Goal: Transaction & Acquisition: Obtain resource

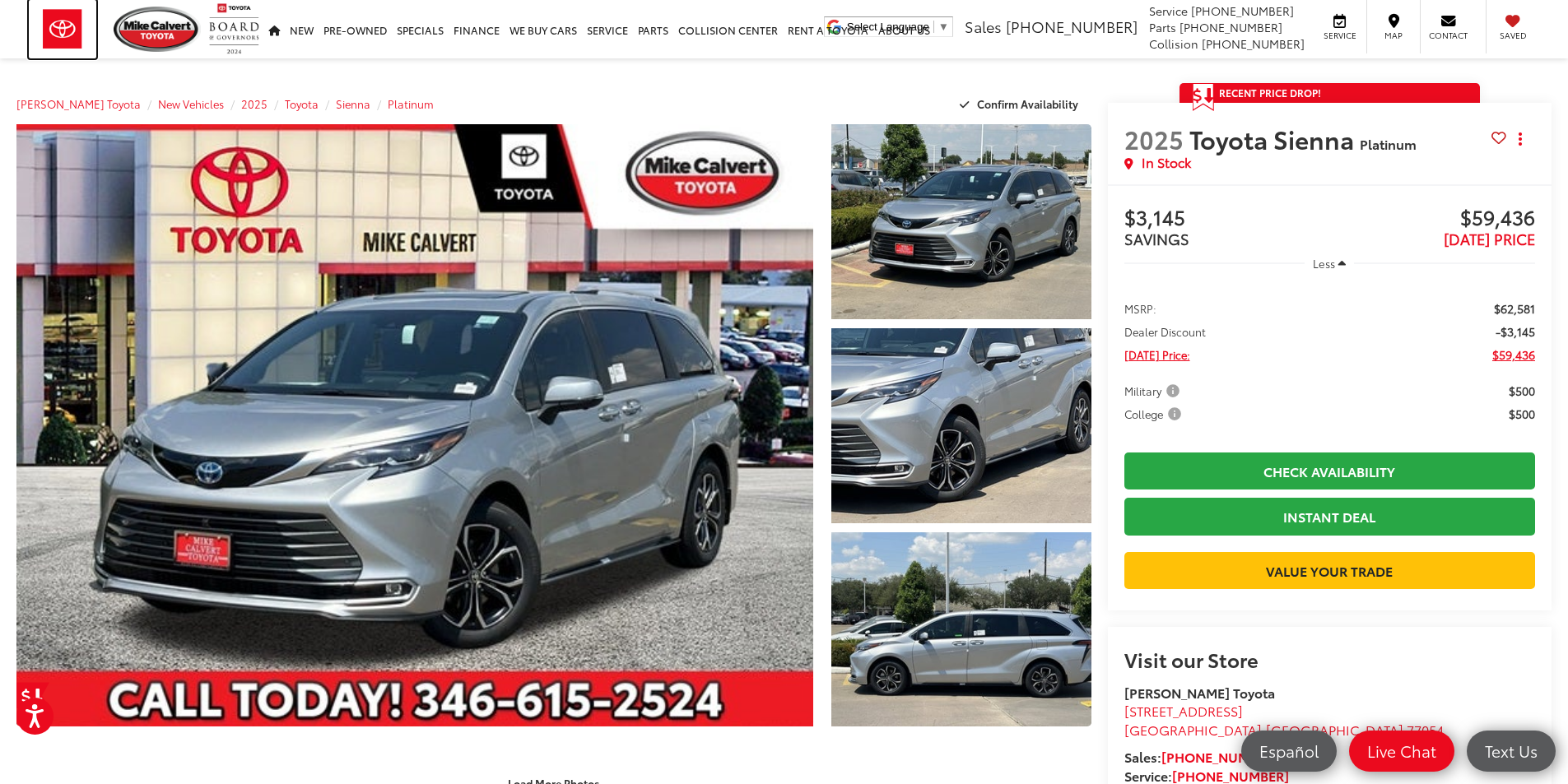
click at [65, 26] on img at bounding box center [63, 29] width 67 height 58
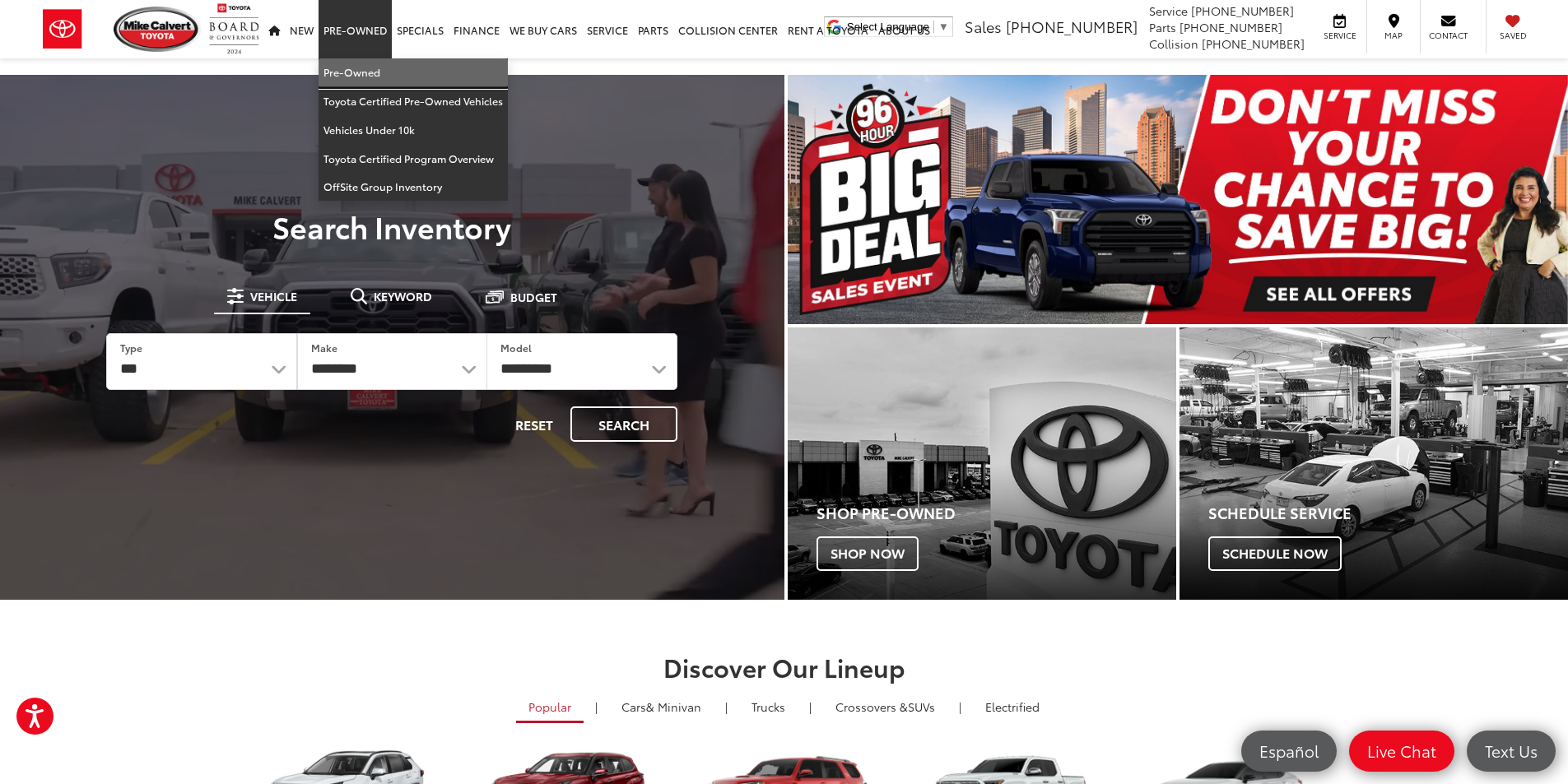
click at [357, 58] on link "Pre-Owned" at bounding box center [414, 73] width 190 height 29
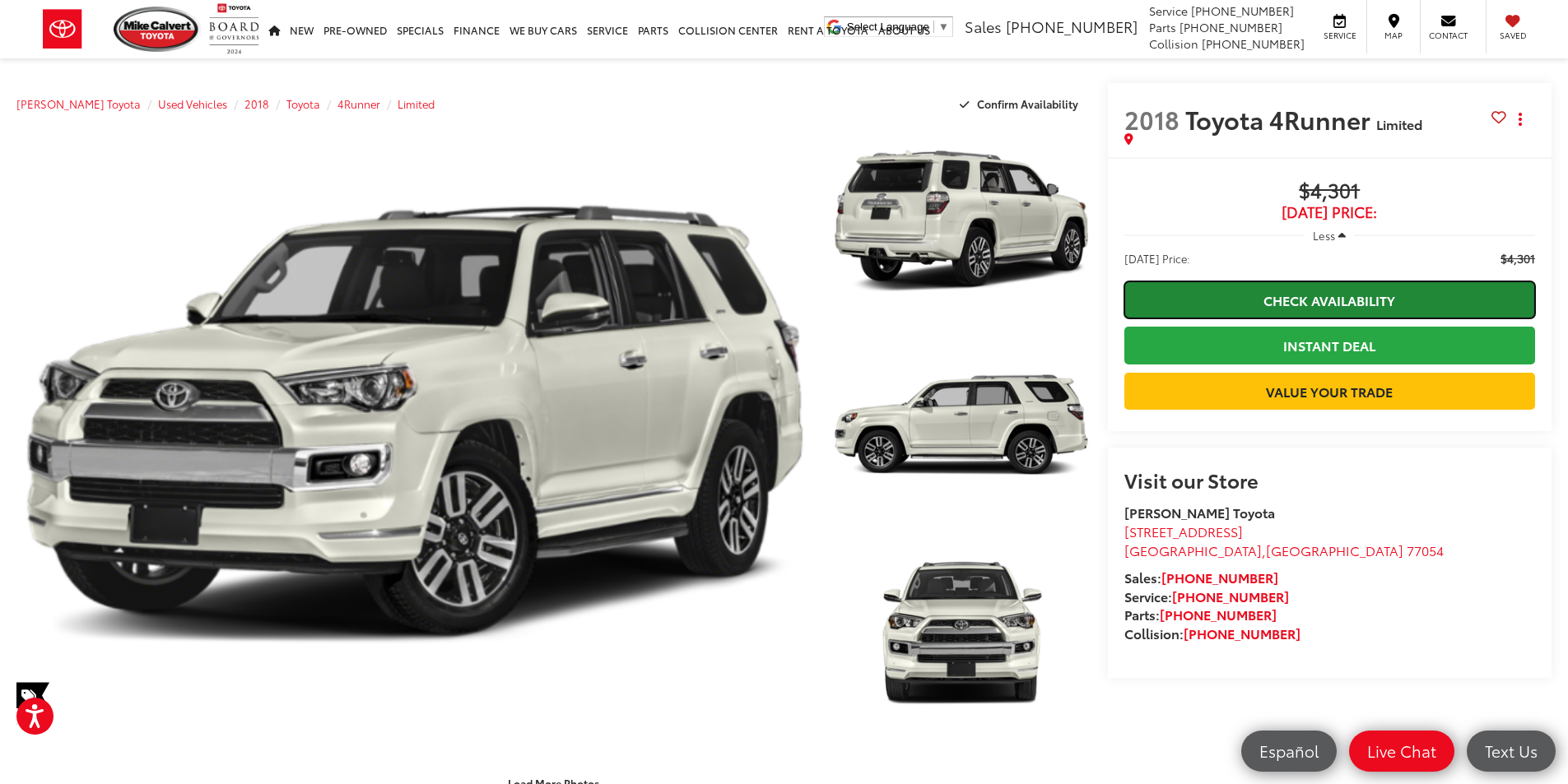
click at [1255, 300] on link "Check Availability" at bounding box center [1329, 300] width 411 height 37
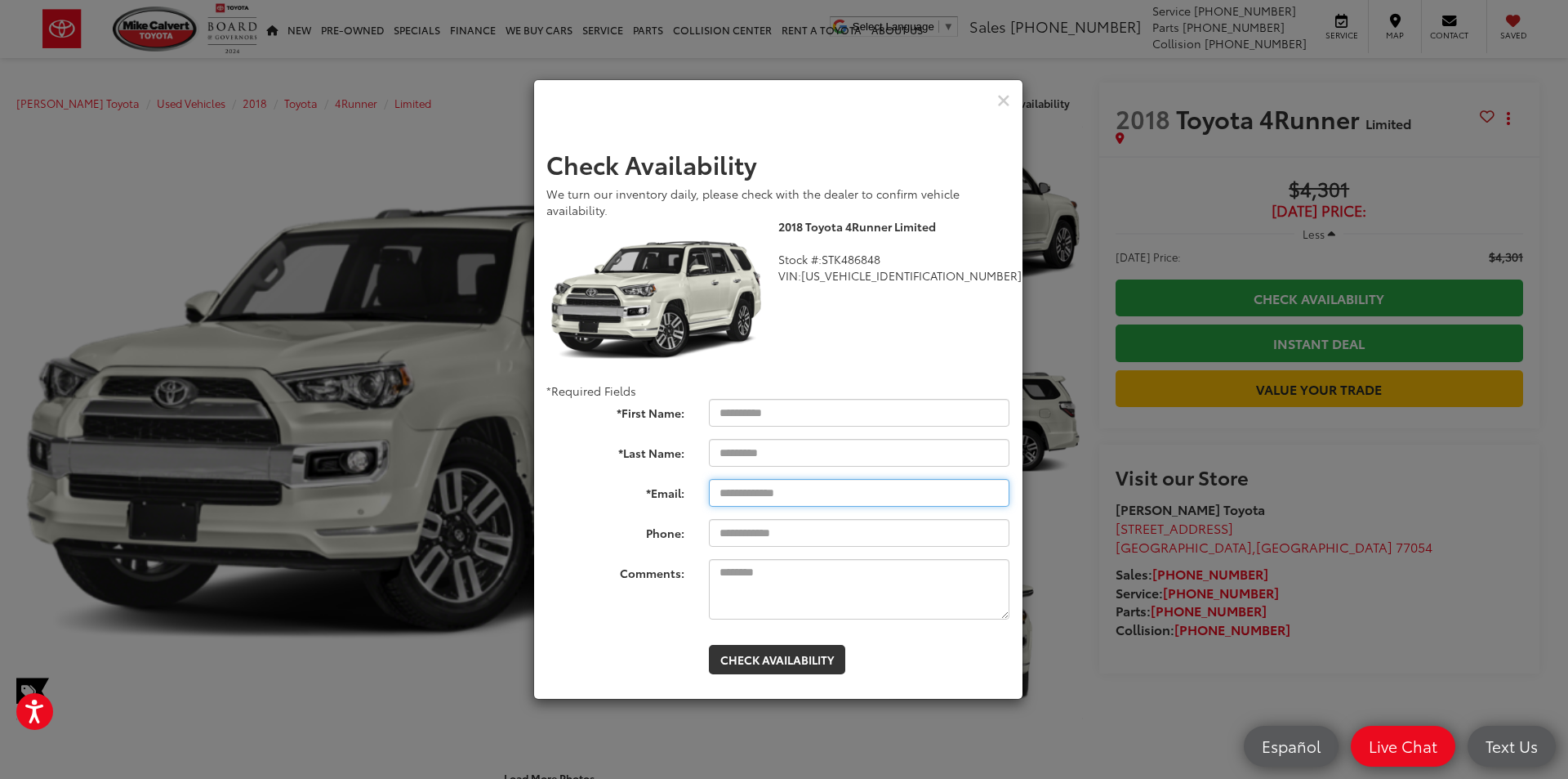
drag, startPoint x: 724, startPoint y: 494, endPoint x: 755, endPoint y: 527, distance: 45.3
click at [724, 494] on input "*Email:" at bounding box center [859, 492] width 301 height 28
paste input "**********"
click at [722, 489] on input "**********" at bounding box center [859, 492] width 301 height 28
type input "**********"
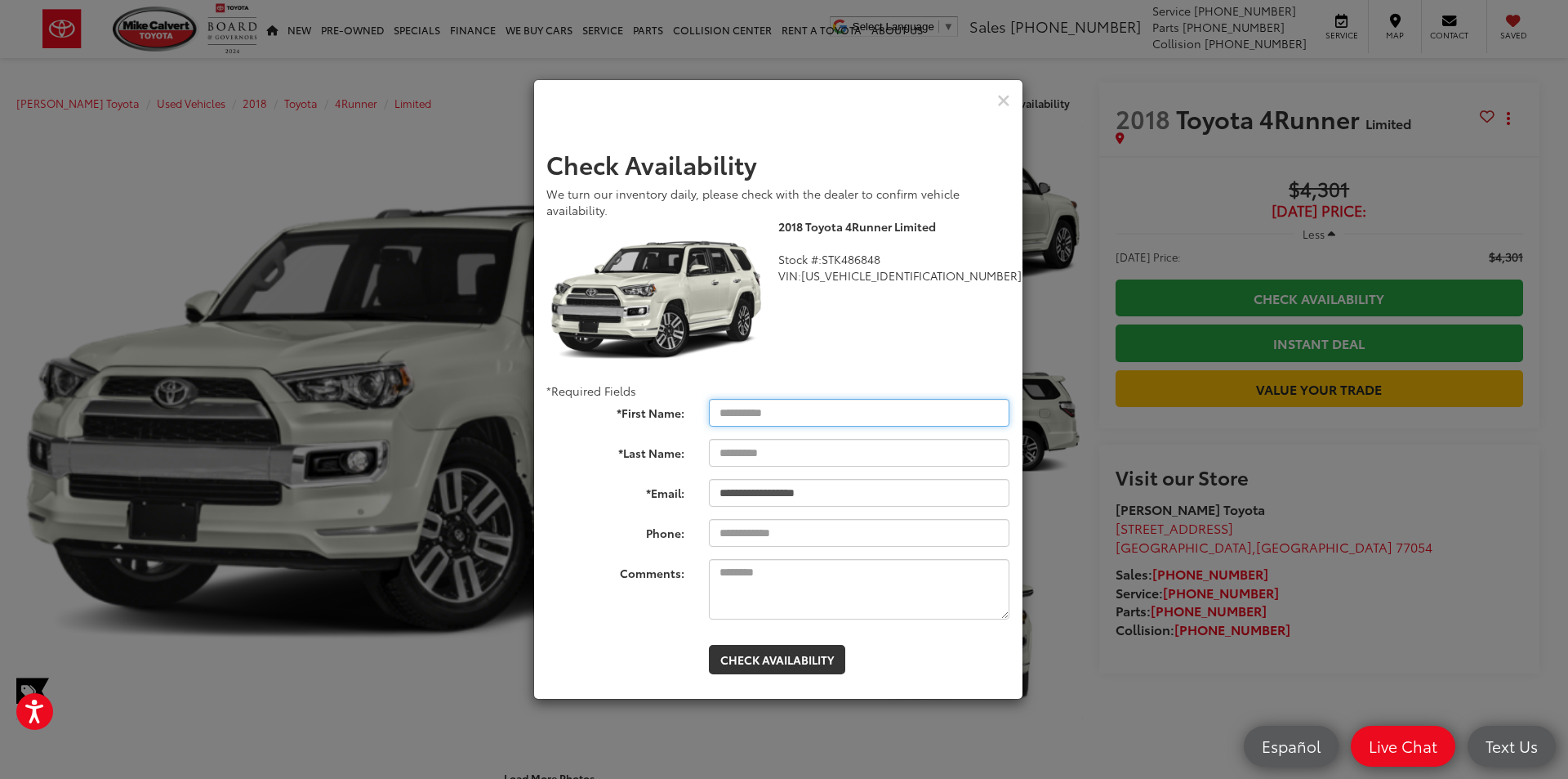
click at [732, 412] on input "*First Name:" at bounding box center [859, 413] width 301 height 28
type input "*******"
click at [665, 627] on form "**********" at bounding box center [778, 413] width 464 height 525
click at [765, 655] on button "Check Availability" at bounding box center [777, 660] width 137 height 30
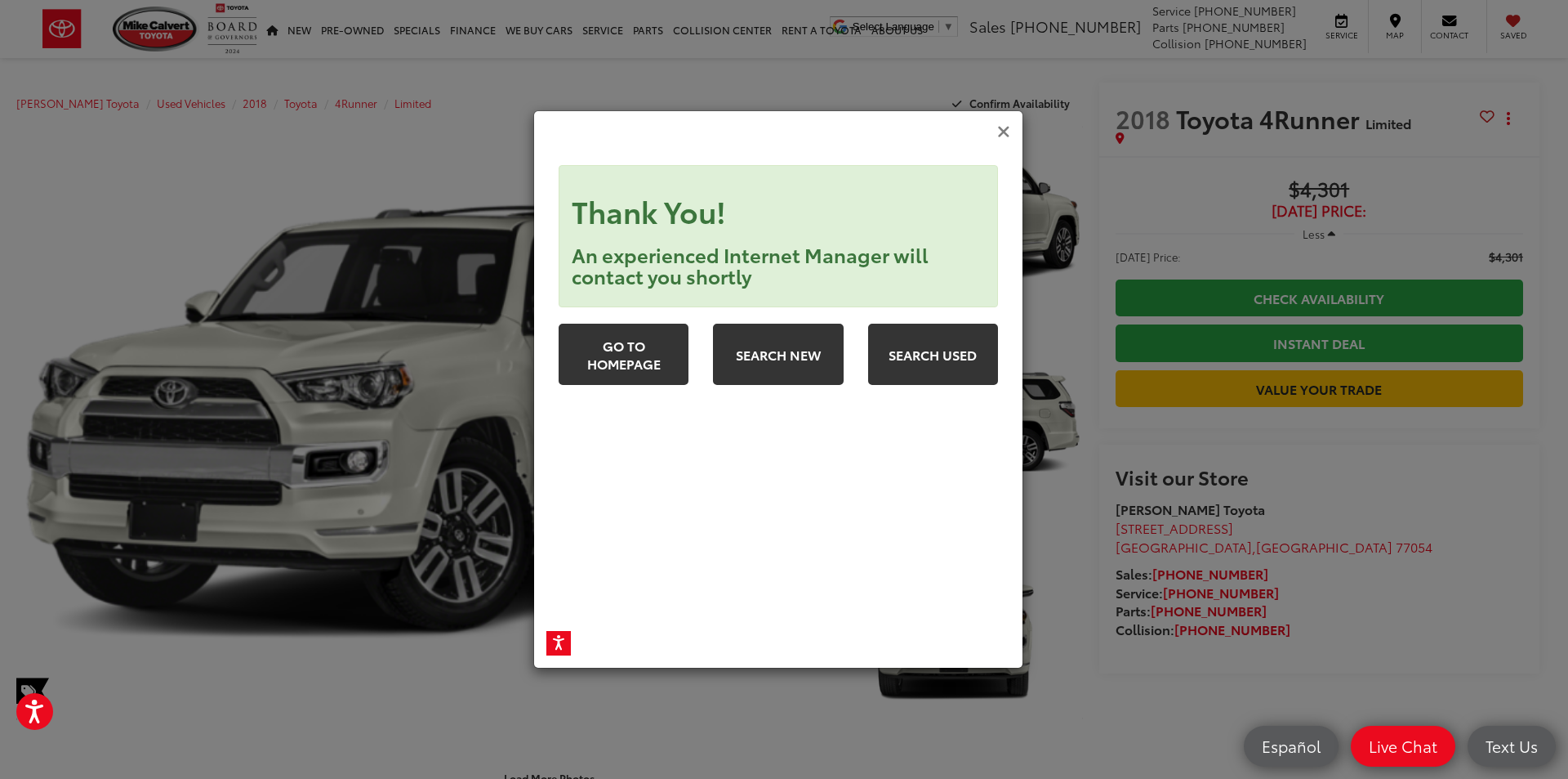
click at [1006, 129] on icon "Close" at bounding box center [1004, 131] width 13 height 17
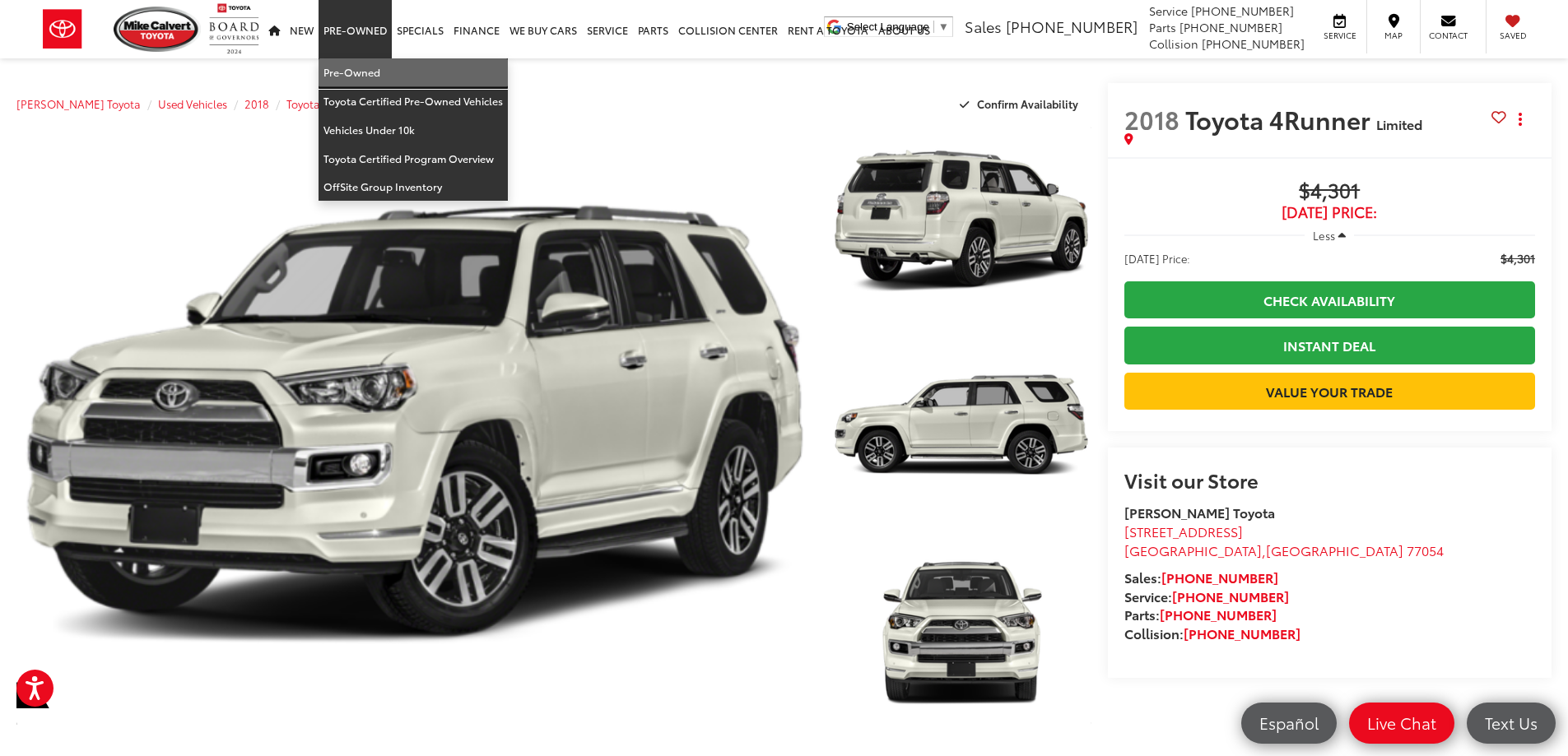
click at [354, 78] on link "Pre-Owned" at bounding box center [414, 73] width 190 height 29
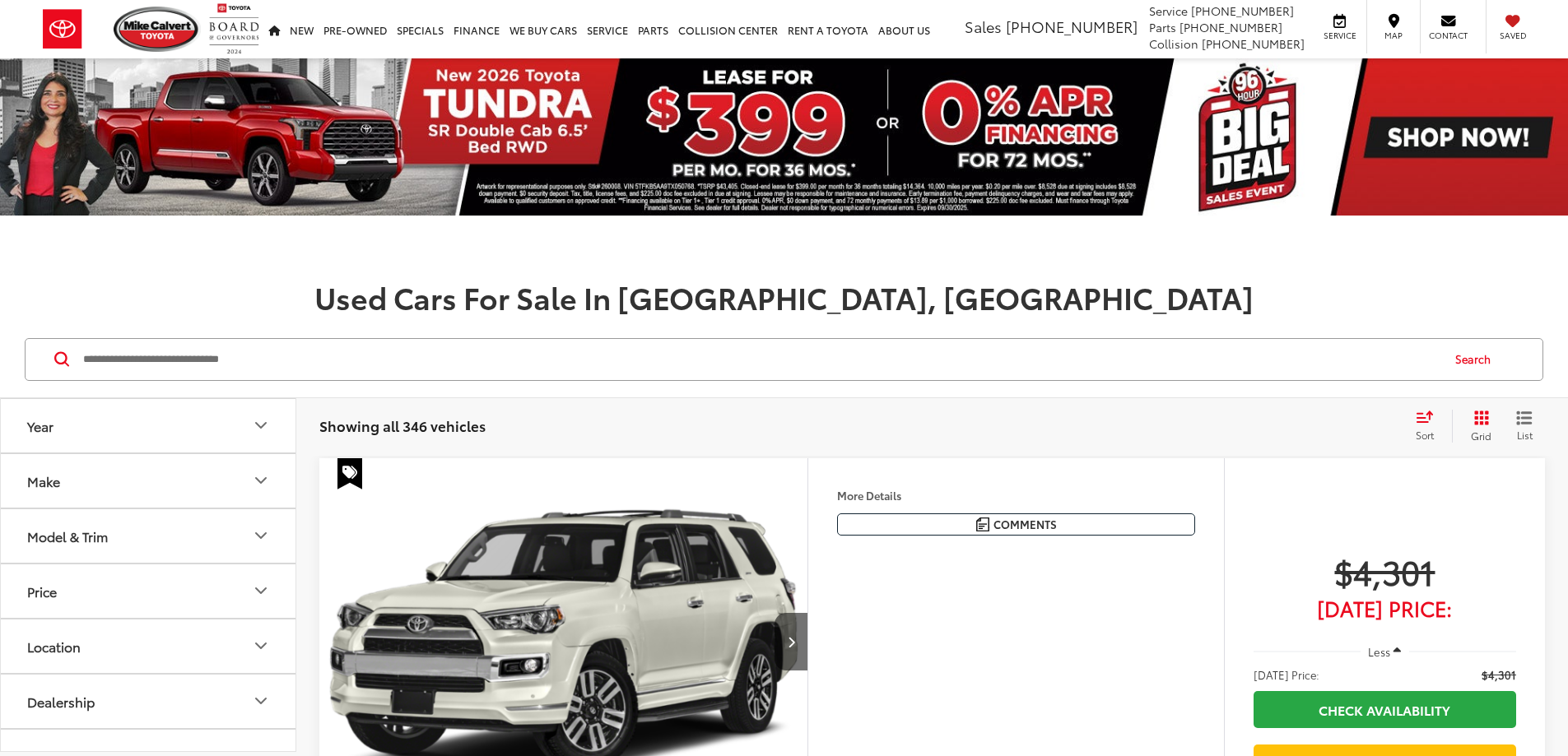
click at [132, 356] on input "Search by Make, Model, or Keyword" at bounding box center [760, 359] width 1358 height 39
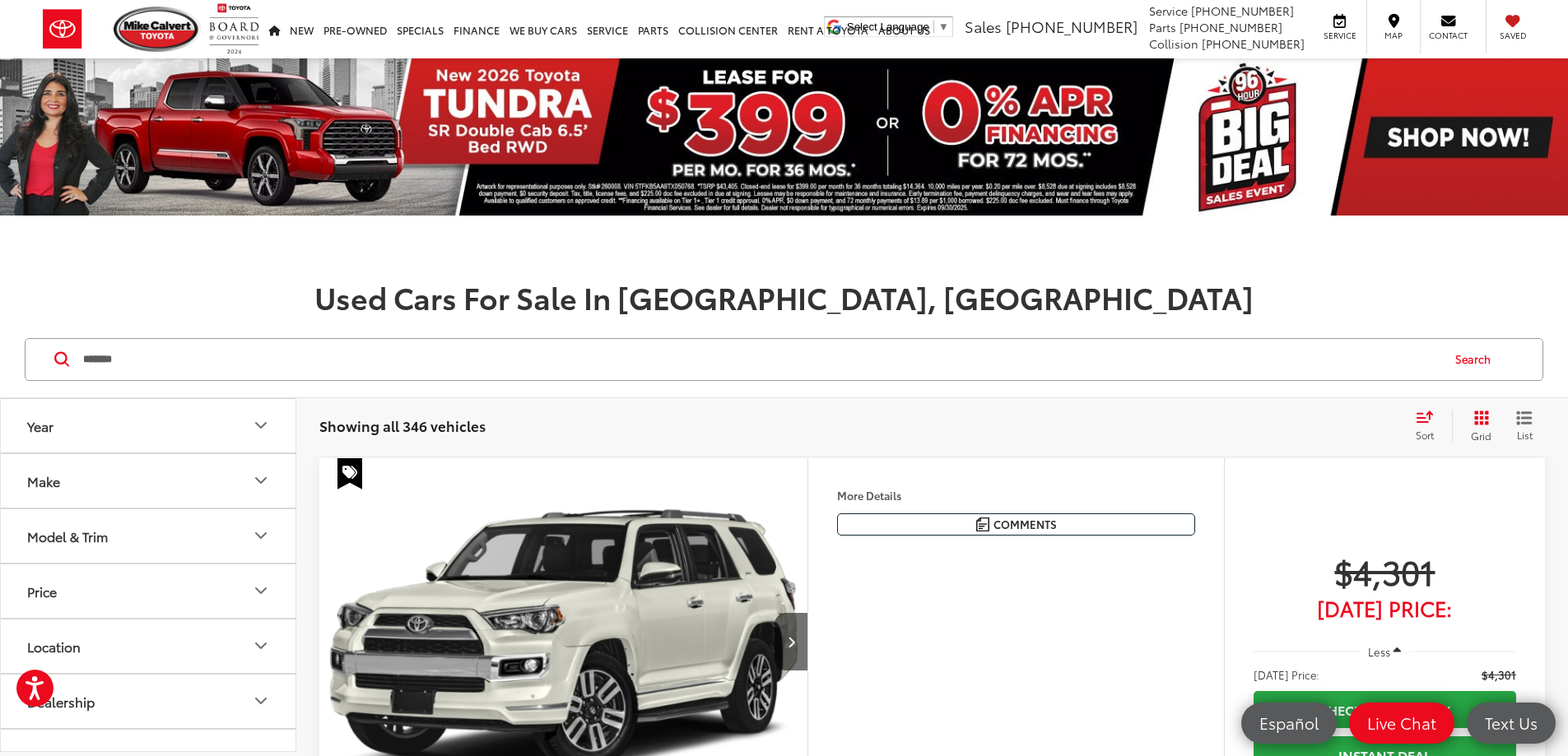
type input "*******"
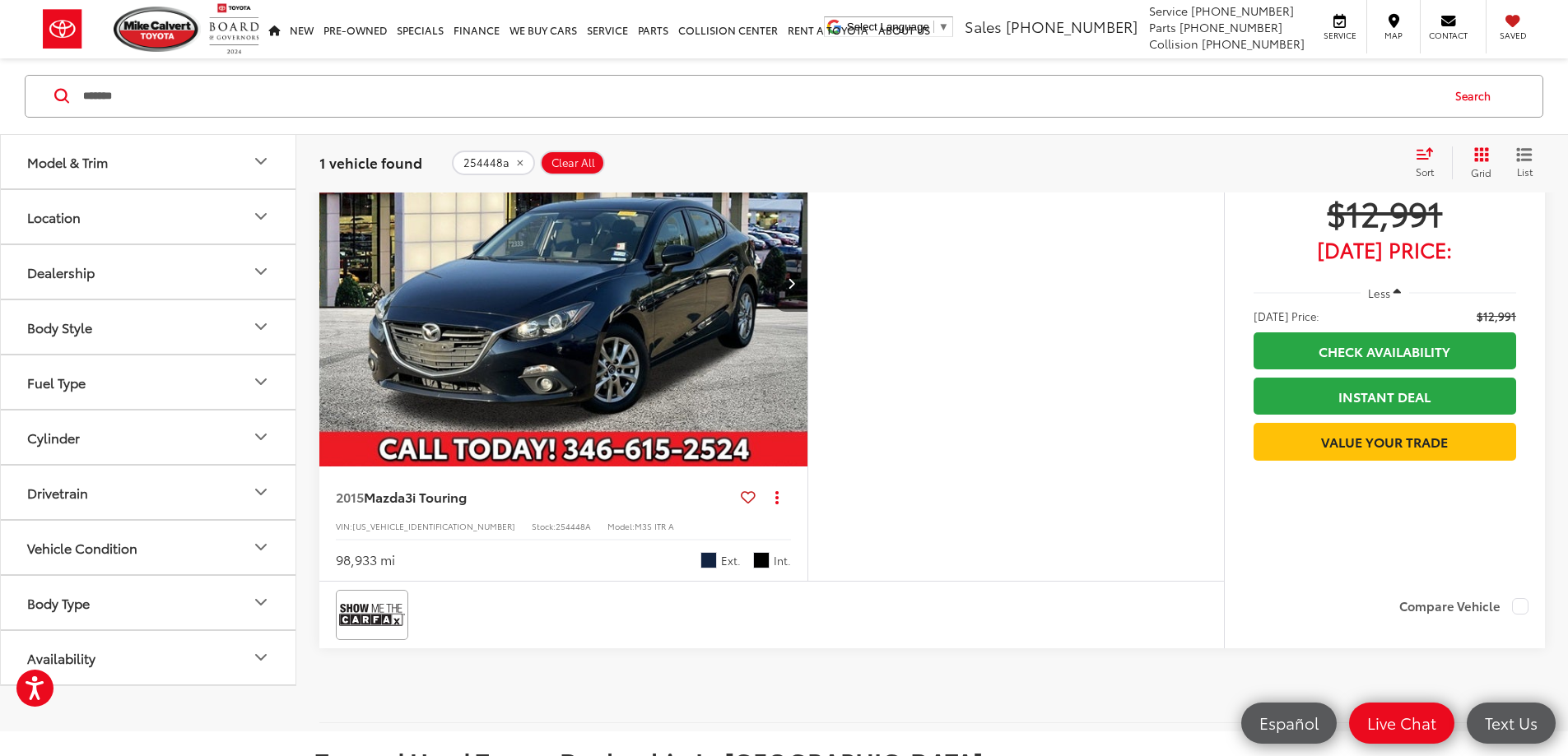
scroll to position [329, 0]
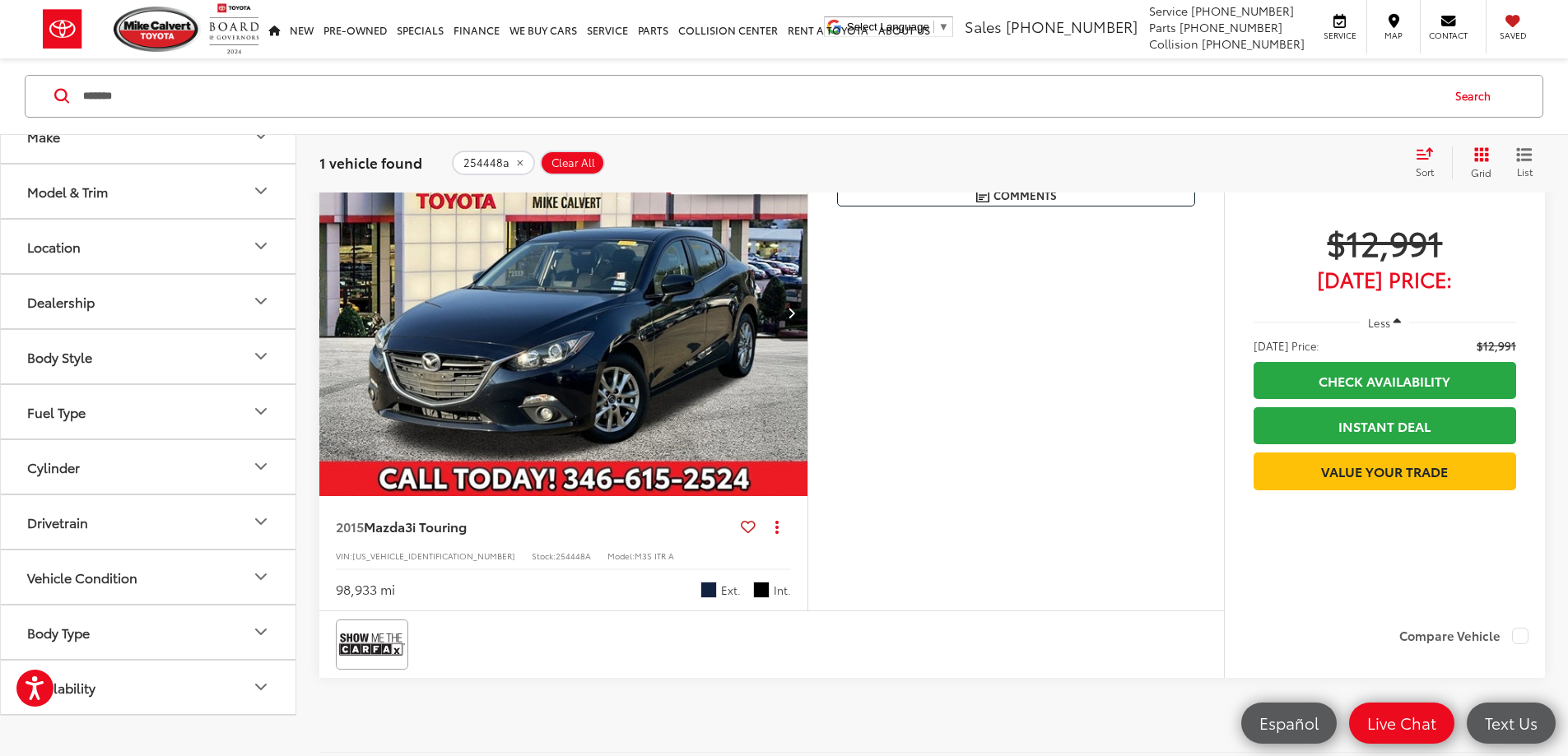
click at [631, 435] on img "2015 Mazda Mazda3 i Touring 0" at bounding box center [564, 313] width 490 height 368
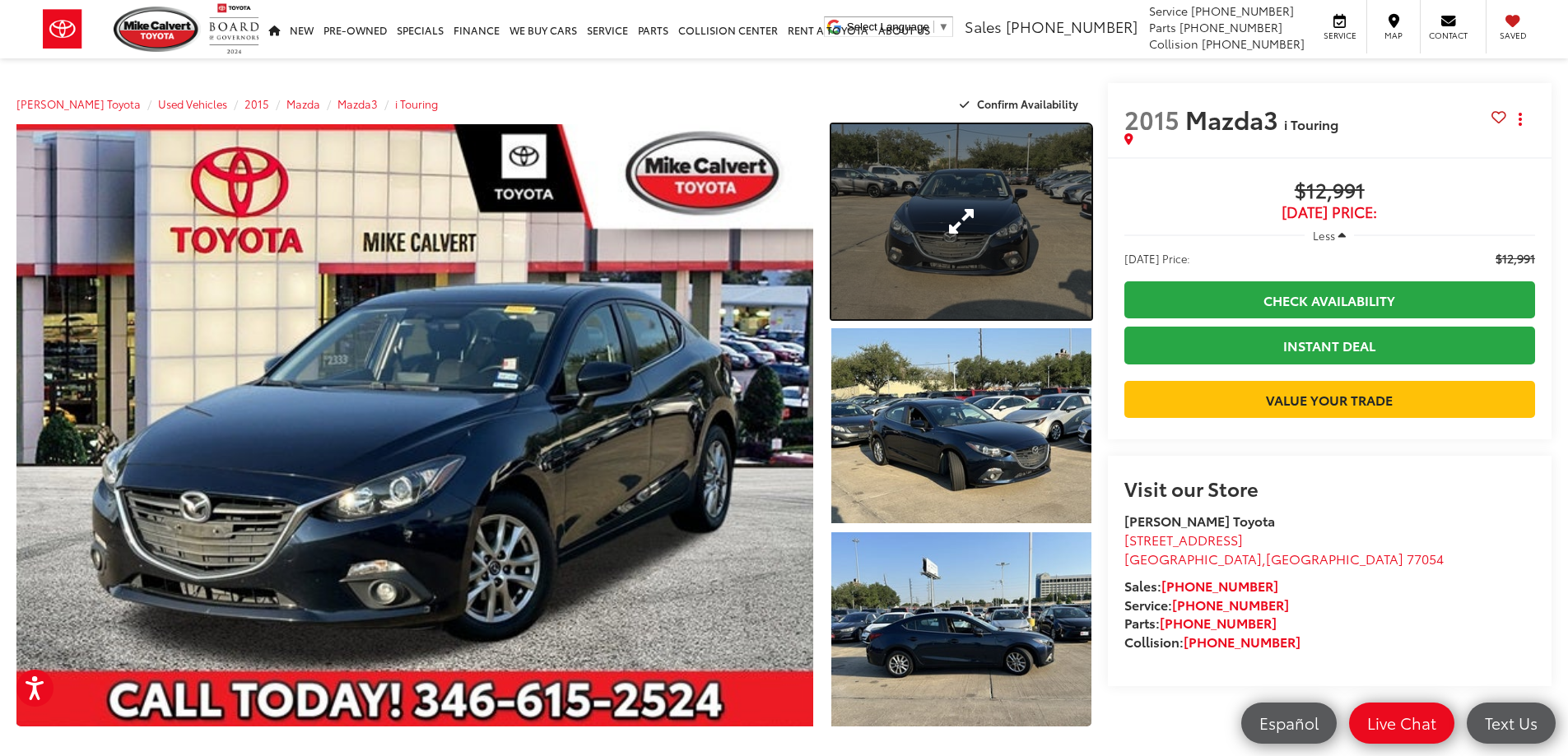
click at [990, 207] on link "Expand Photo 1" at bounding box center [960, 221] width 260 height 195
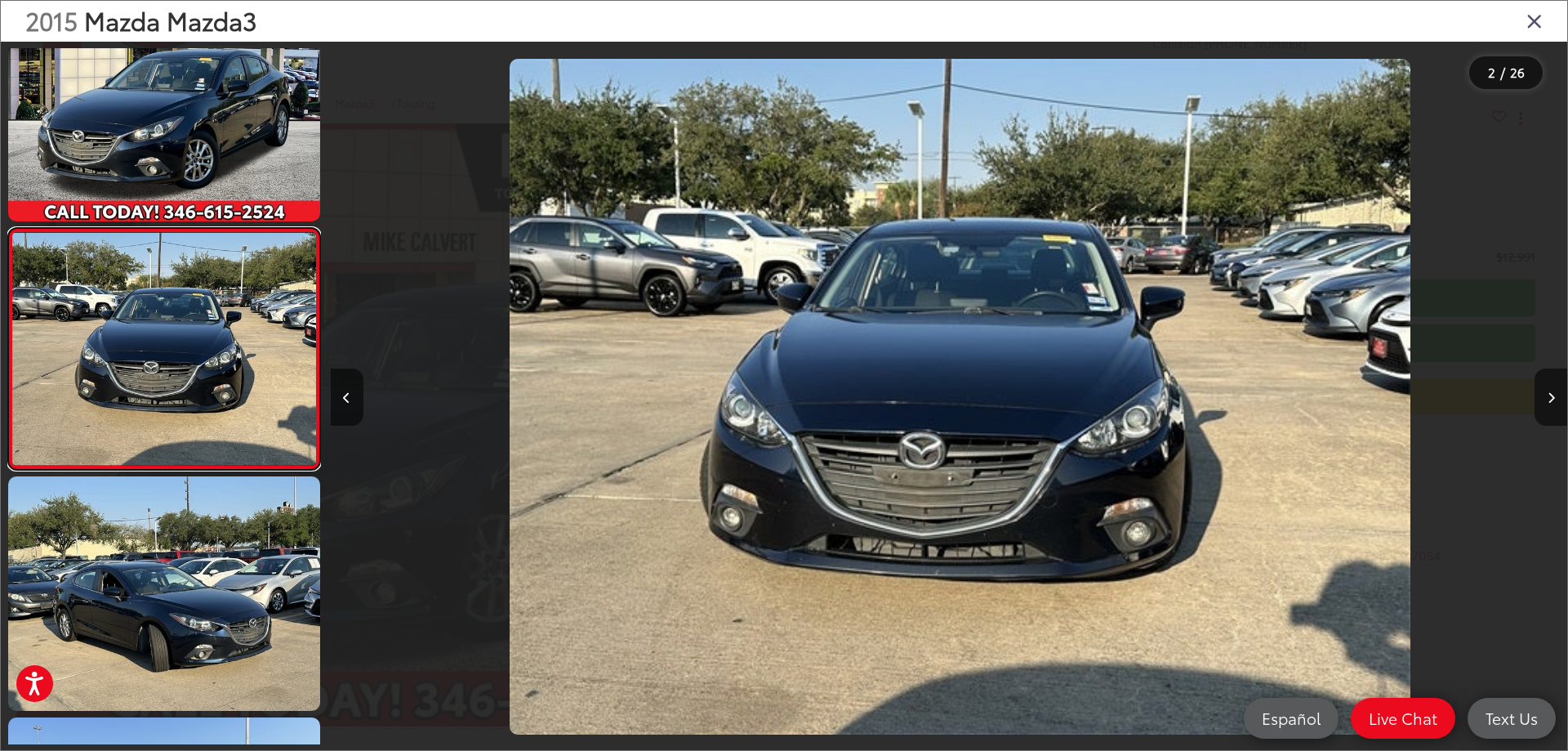
scroll to position [0, 1236]
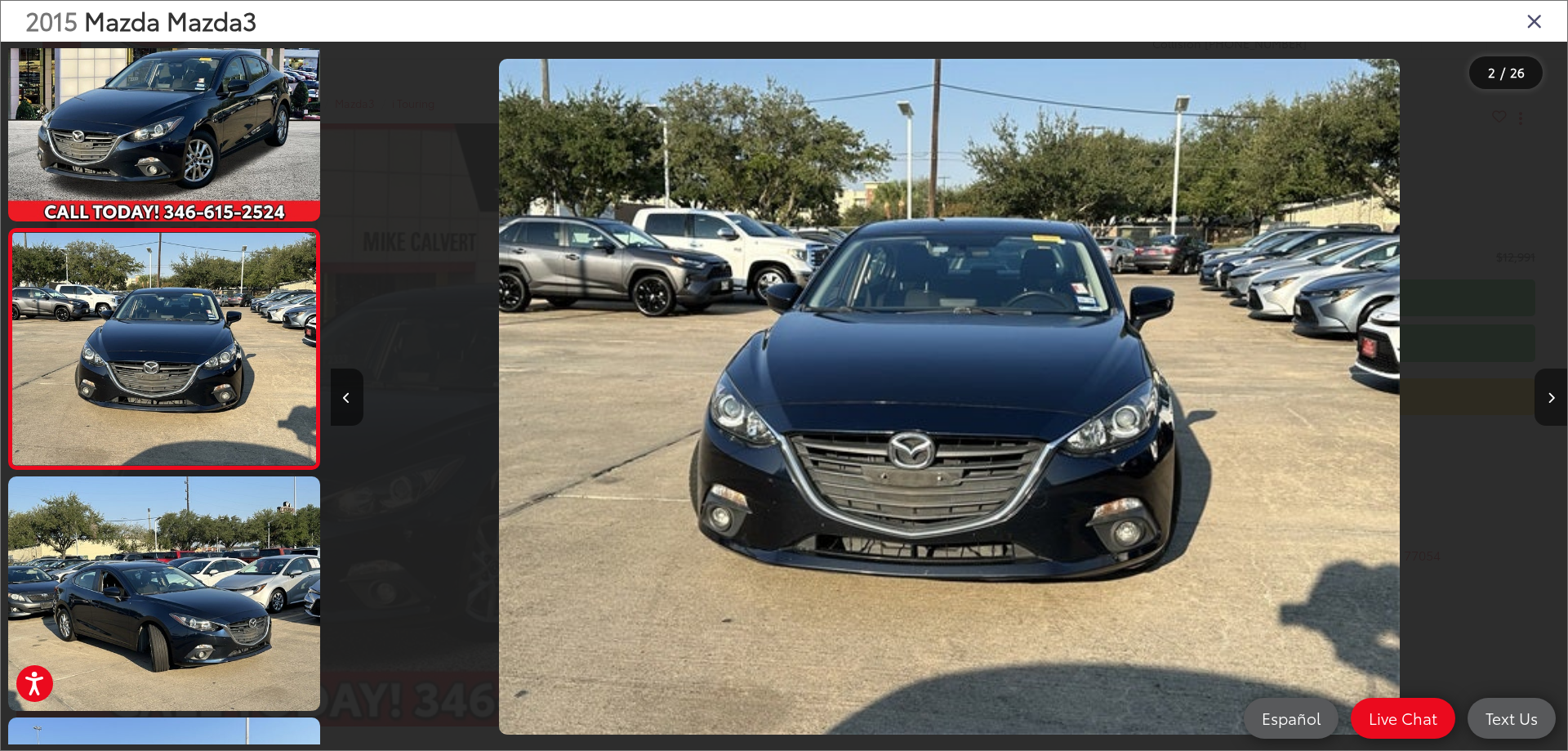
click at [1550, 397] on icon "Next image" at bounding box center [1552, 398] width 7 height 12
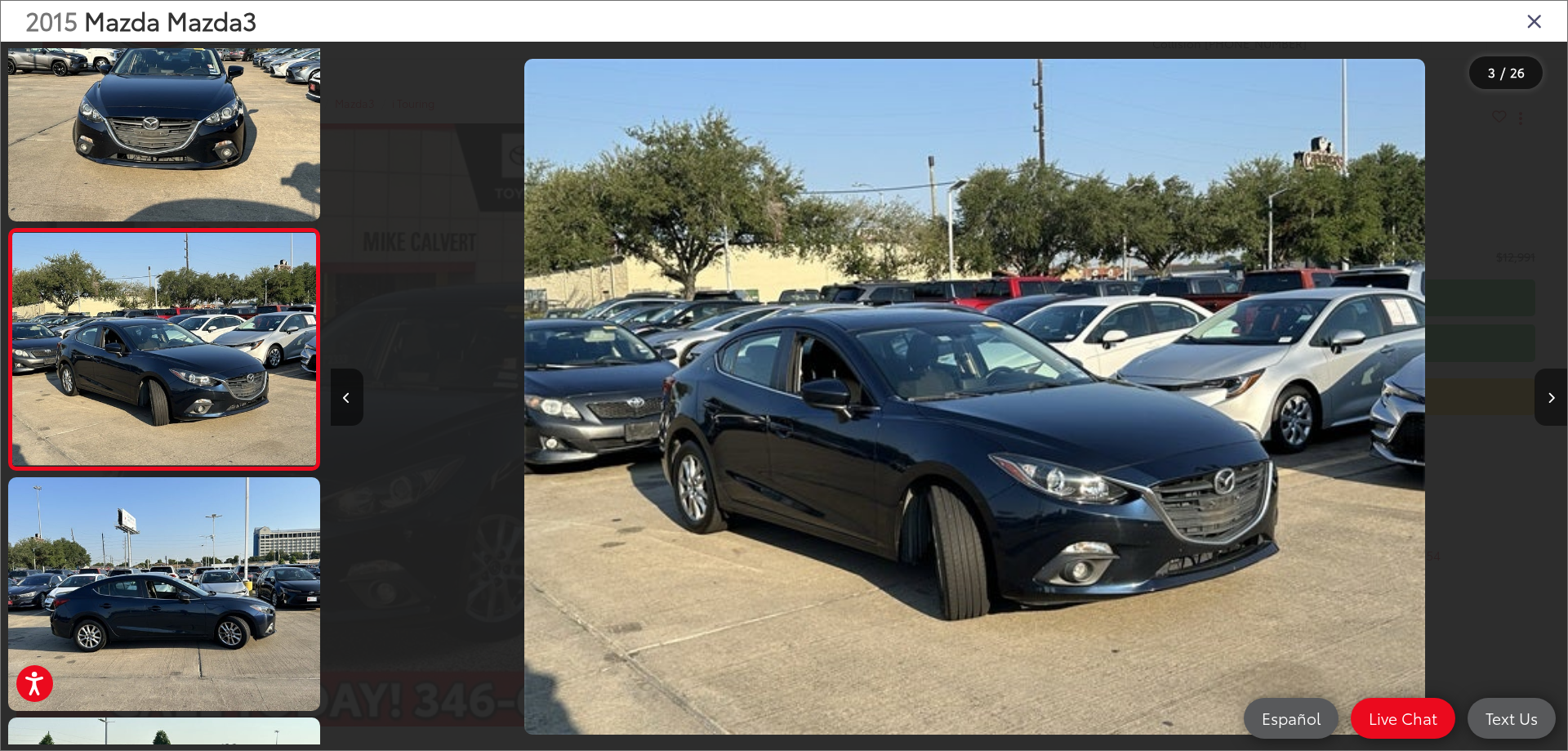
scroll to position [0, 2474]
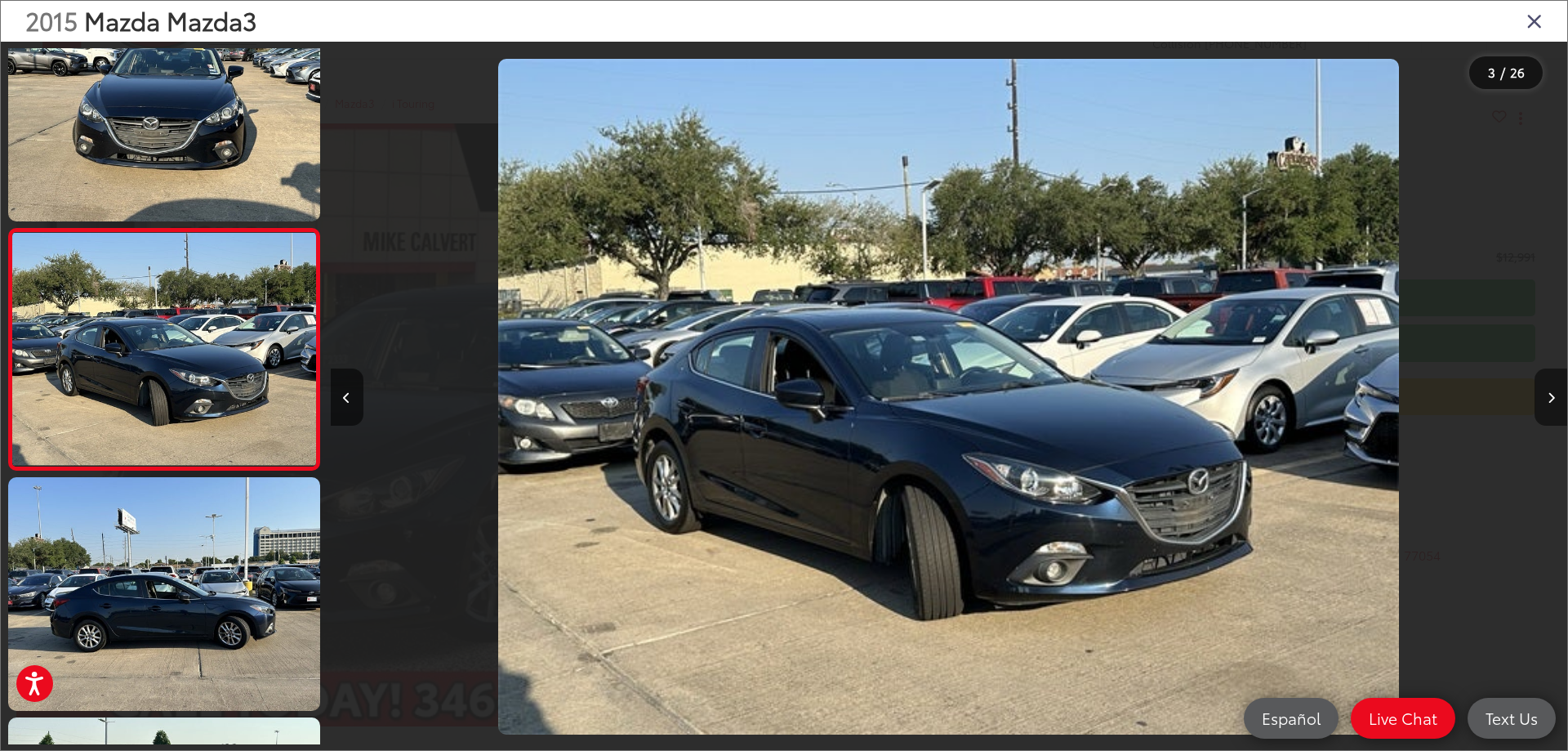
click at [1550, 397] on icon "Next image" at bounding box center [1552, 398] width 7 height 12
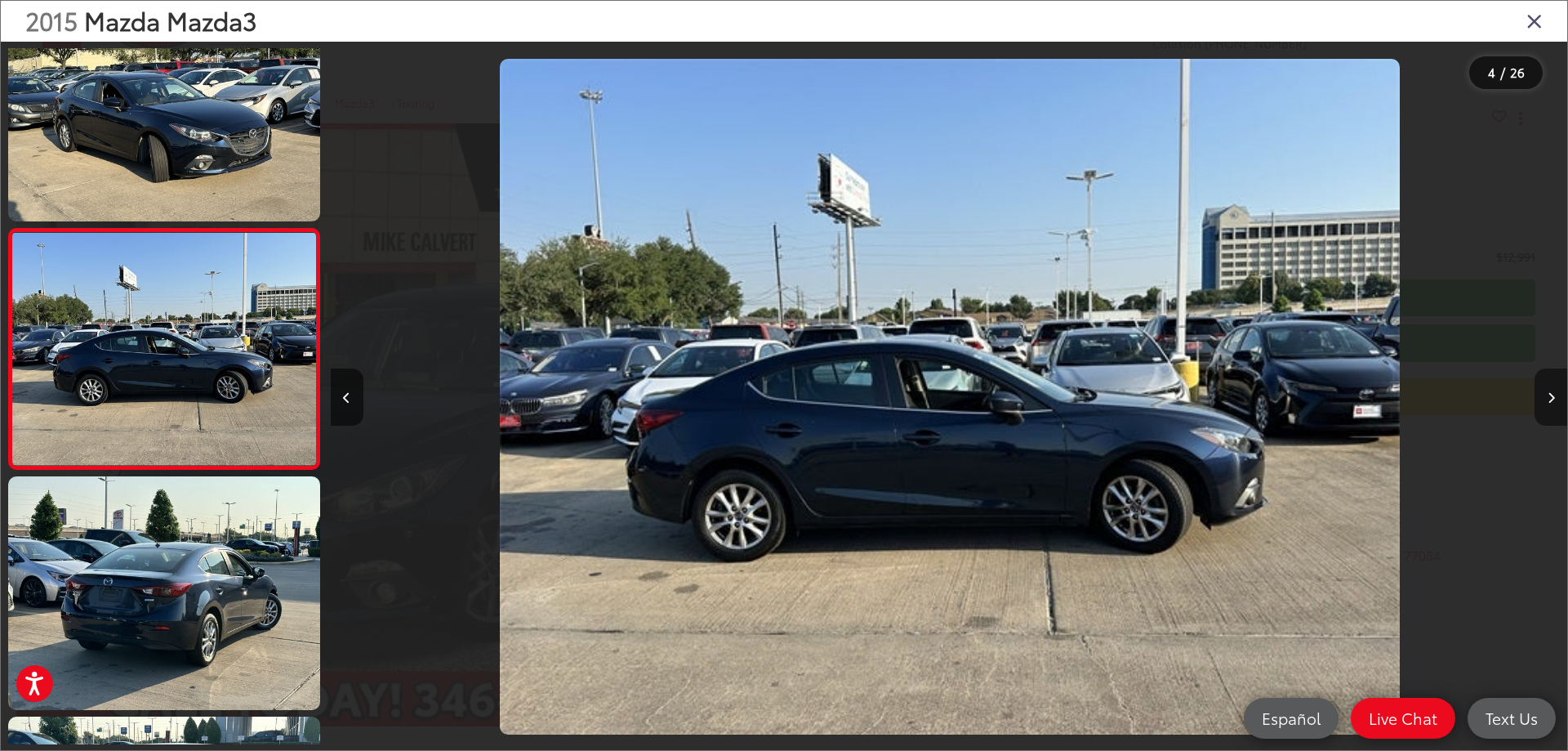
scroll to position [0, 3710]
click at [342, 383] on button "Previous image" at bounding box center [347, 396] width 33 height 57
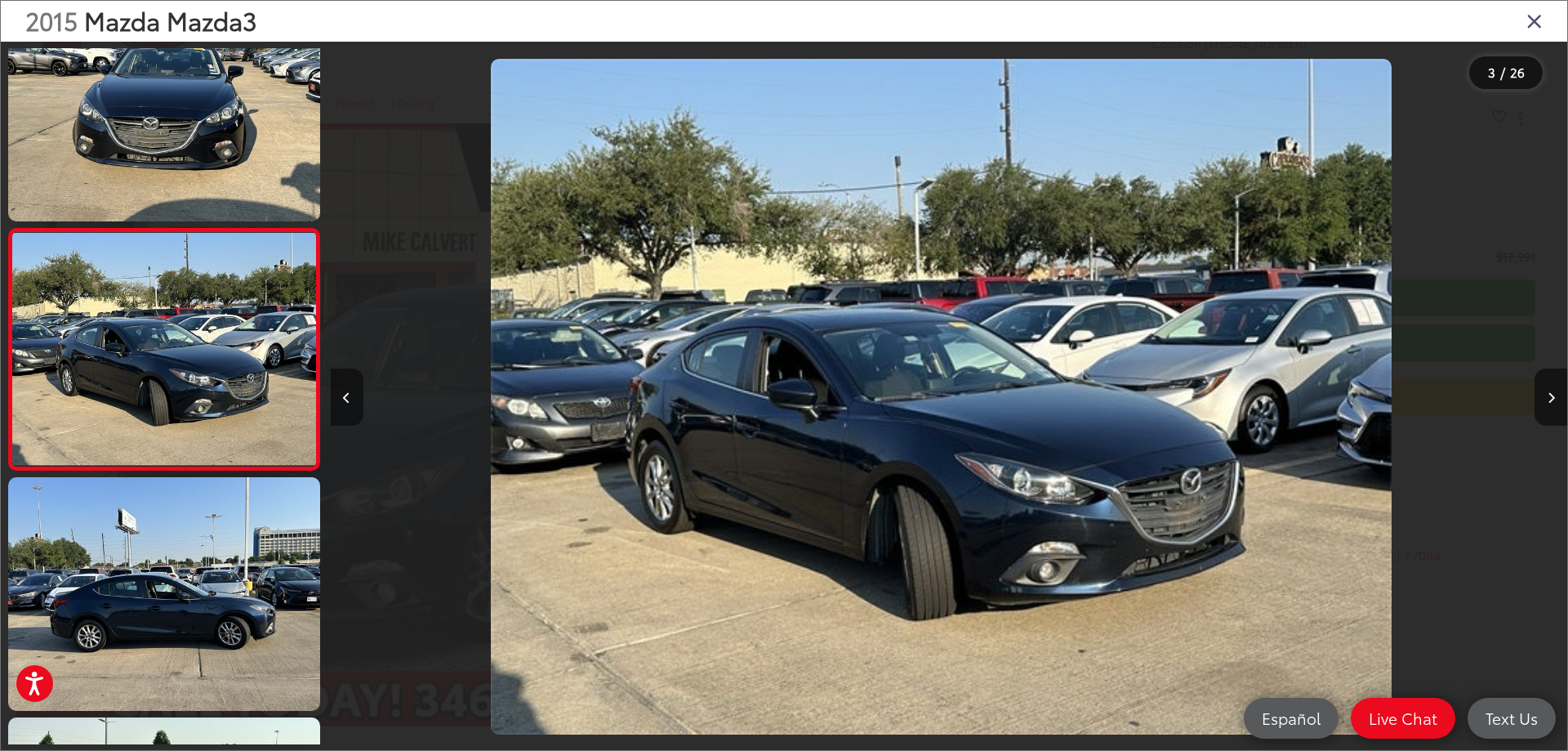
scroll to position [0, 2474]
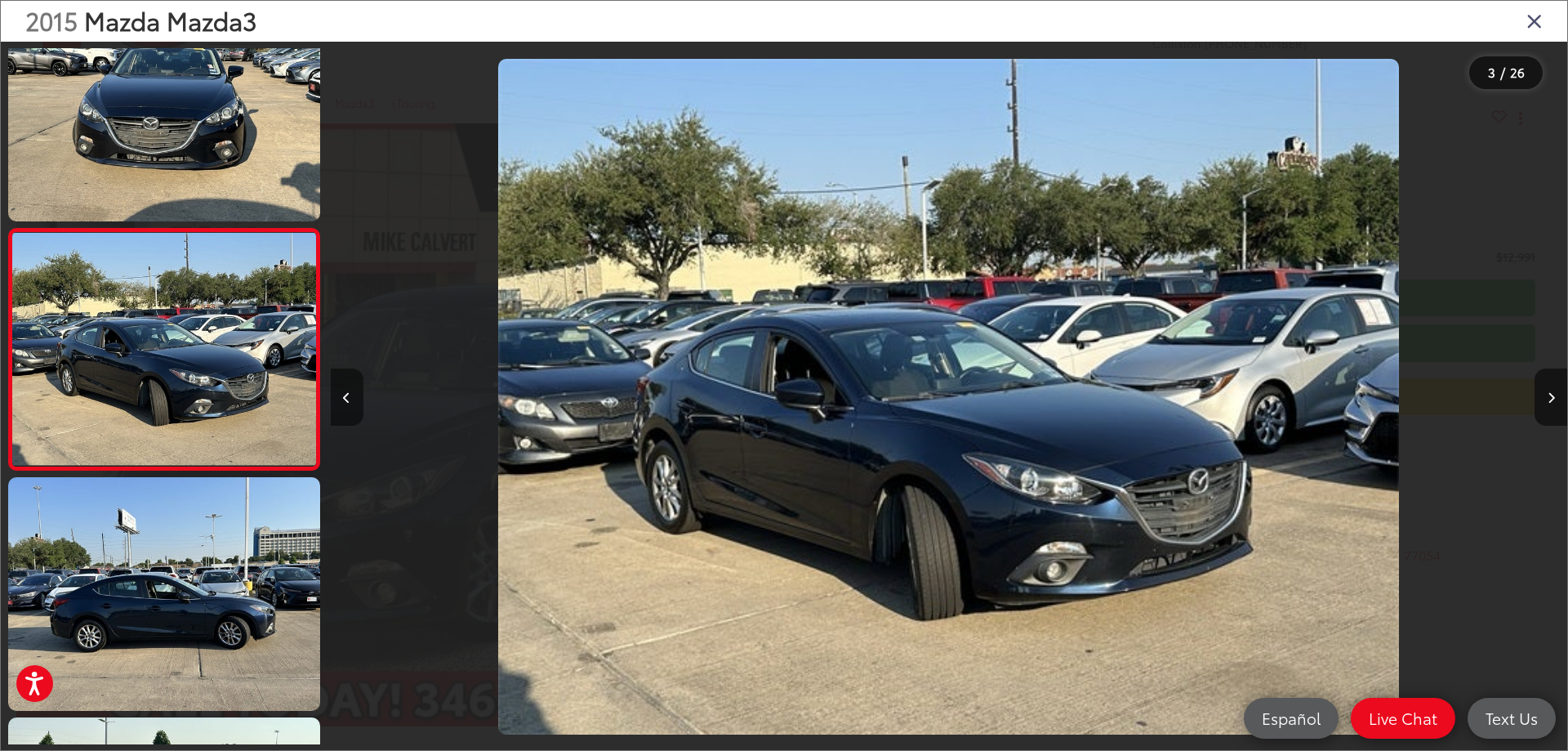
click at [342, 383] on button "Previous image" at bounding box center [347, 396] width 33 height 57
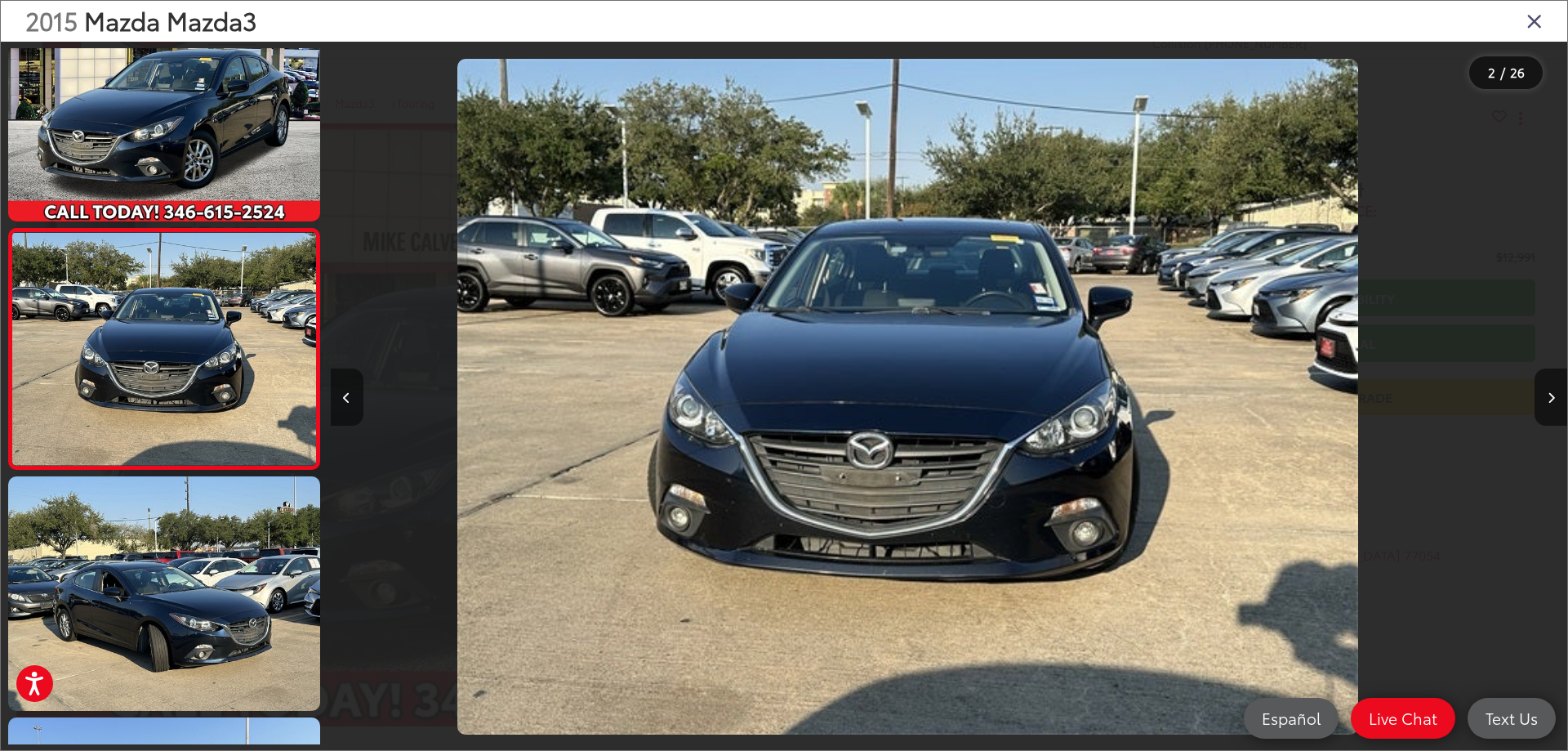
scroll to position [0, 1236]
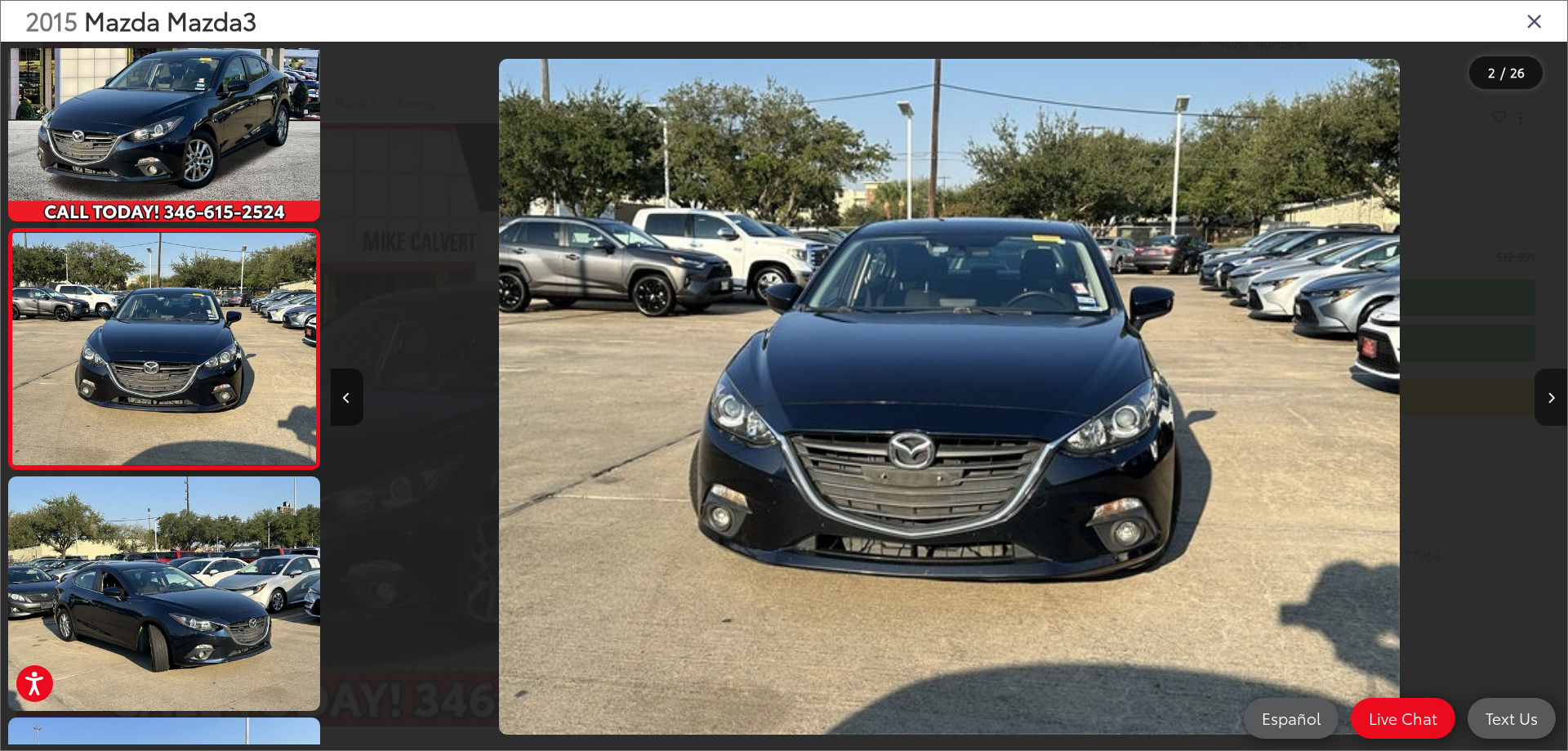
click at [1550, 397] on icon "Next image" at bounding box center [1552, 398] width 7 height 12
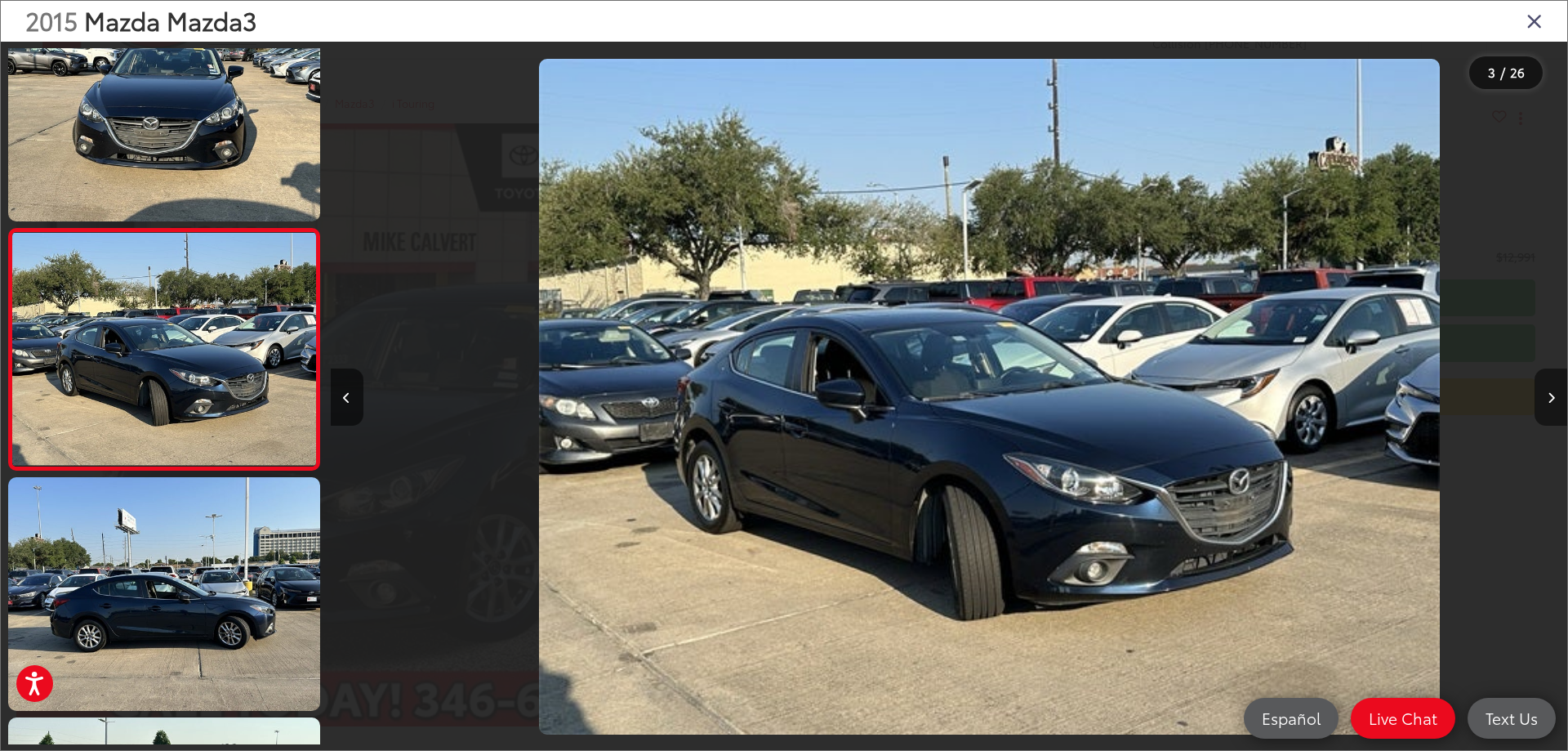
scroll to position [0, 2474]
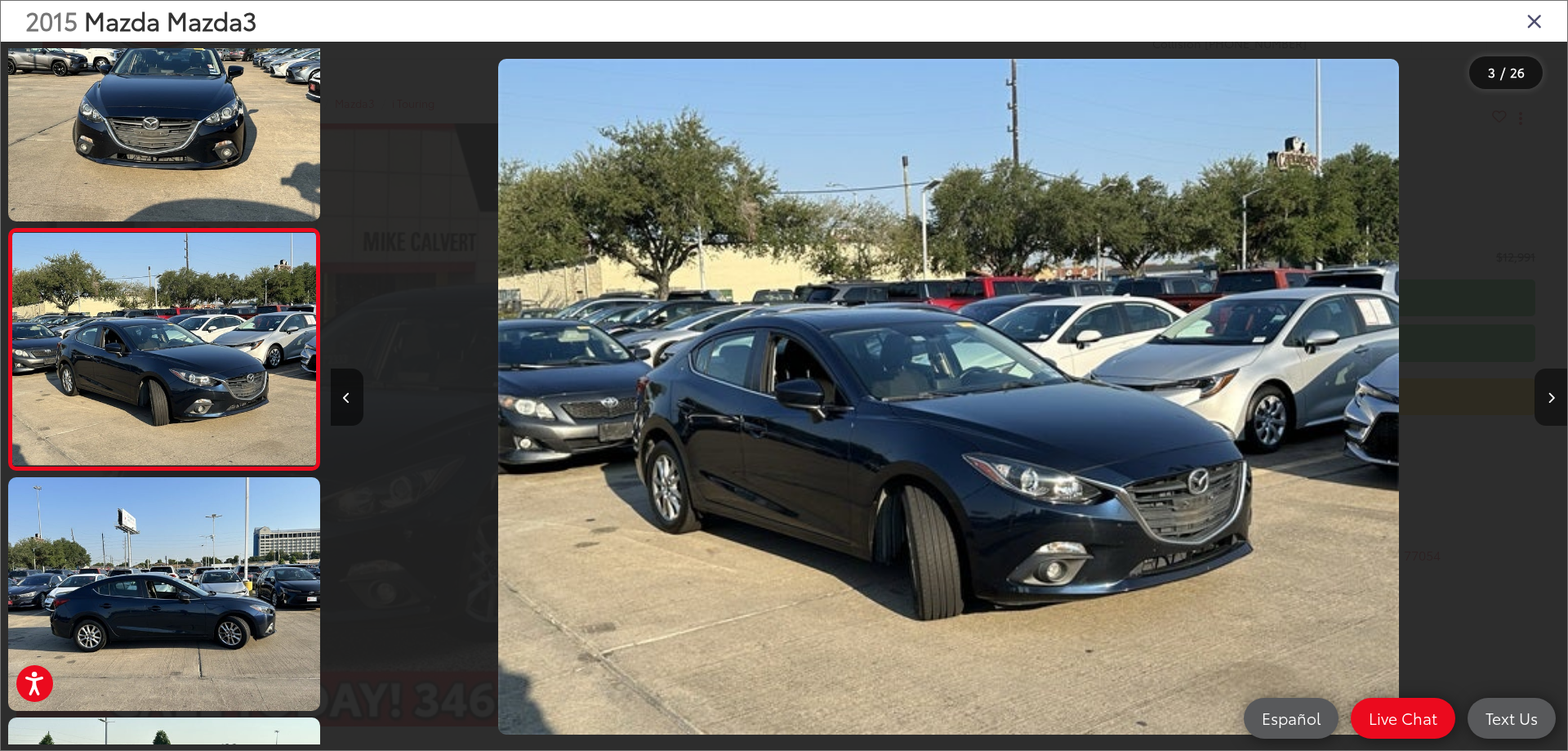
click at [1548, 404] on button "Next image" at bounding box center [1551, 396] width 33 height 57
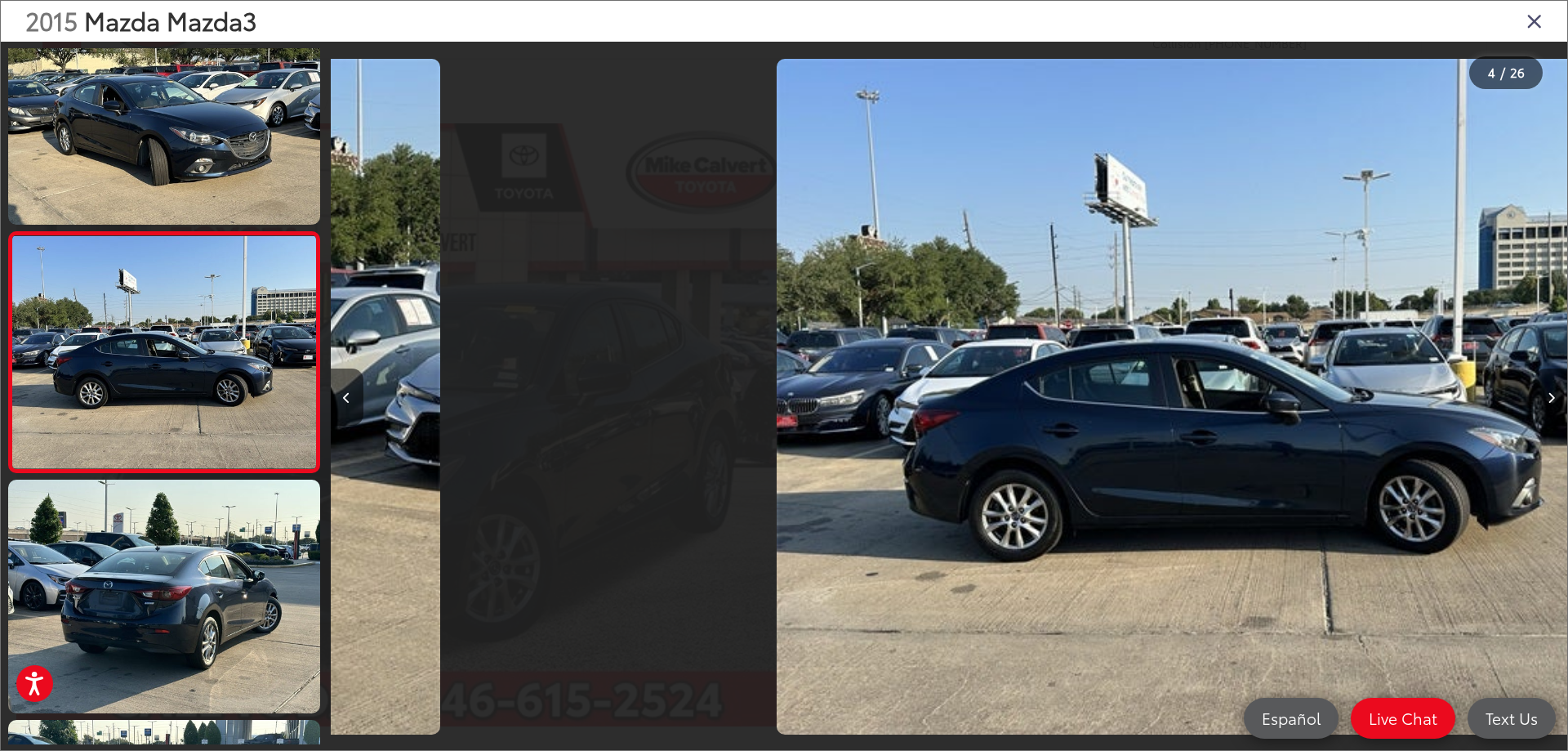
scroll to position [0, 0]
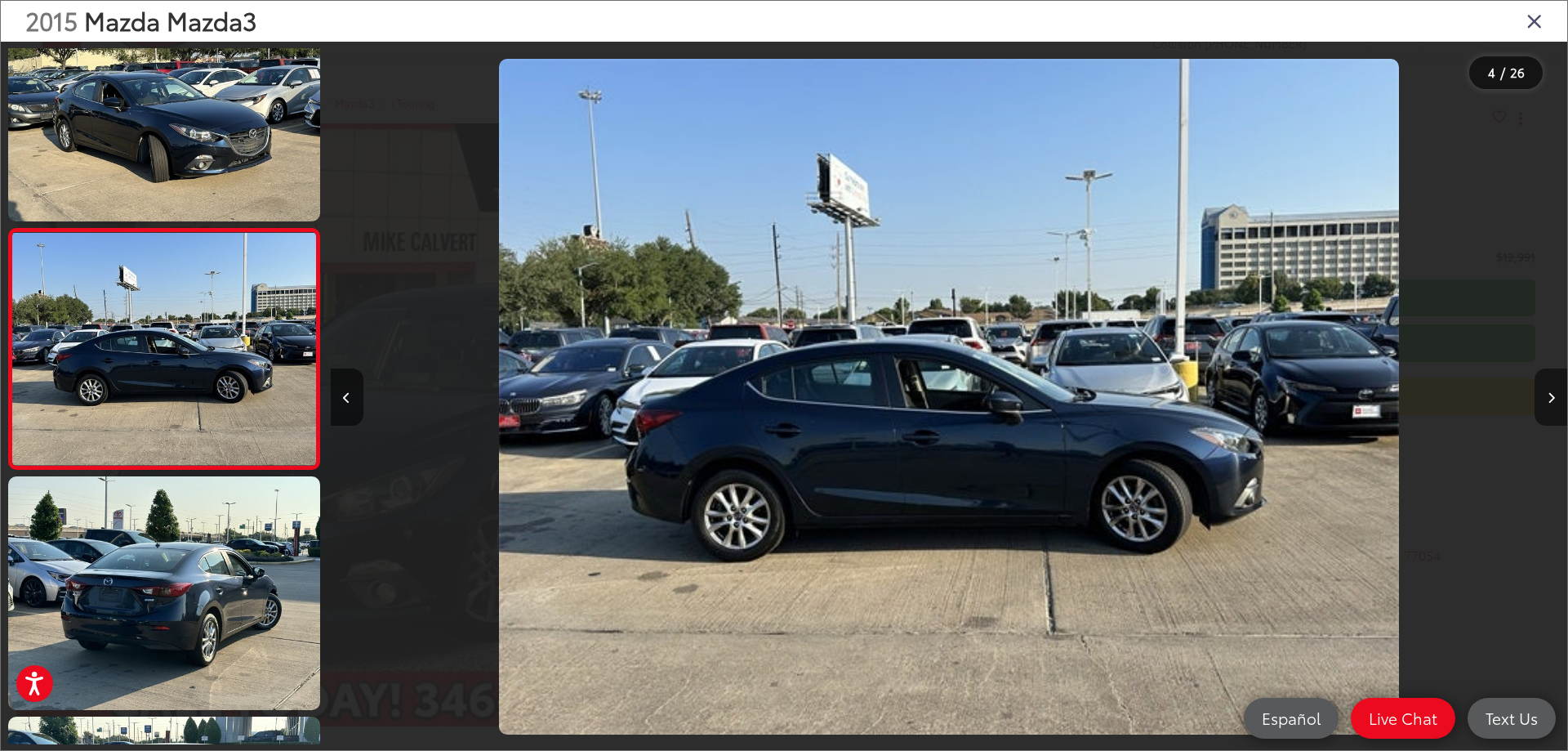
click at [1548, 404] on button "Next image" at bounding box center [1551, 396] width 33 height 57
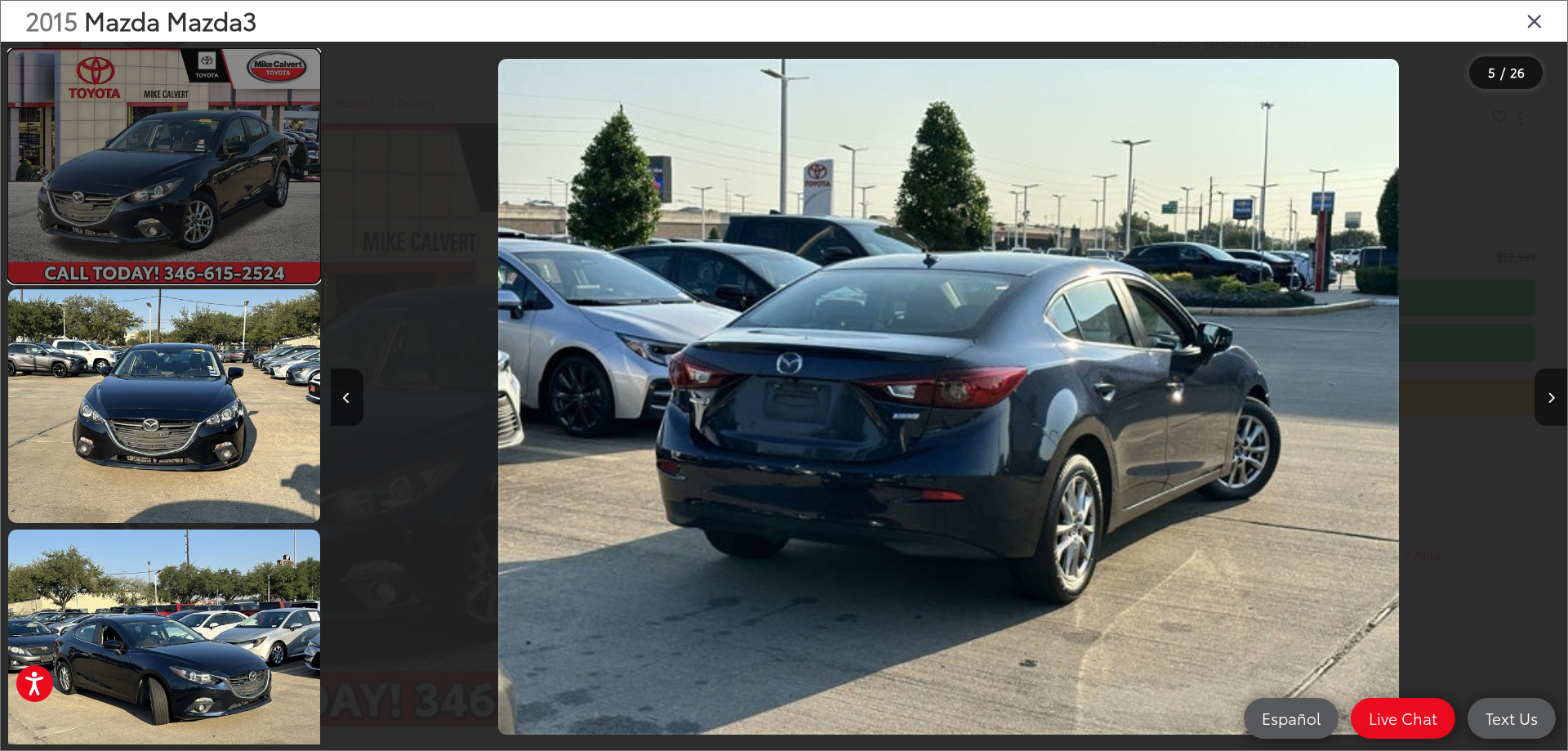
click at [184, 214] on link at bounding box center [164, 166] width 312 height 233
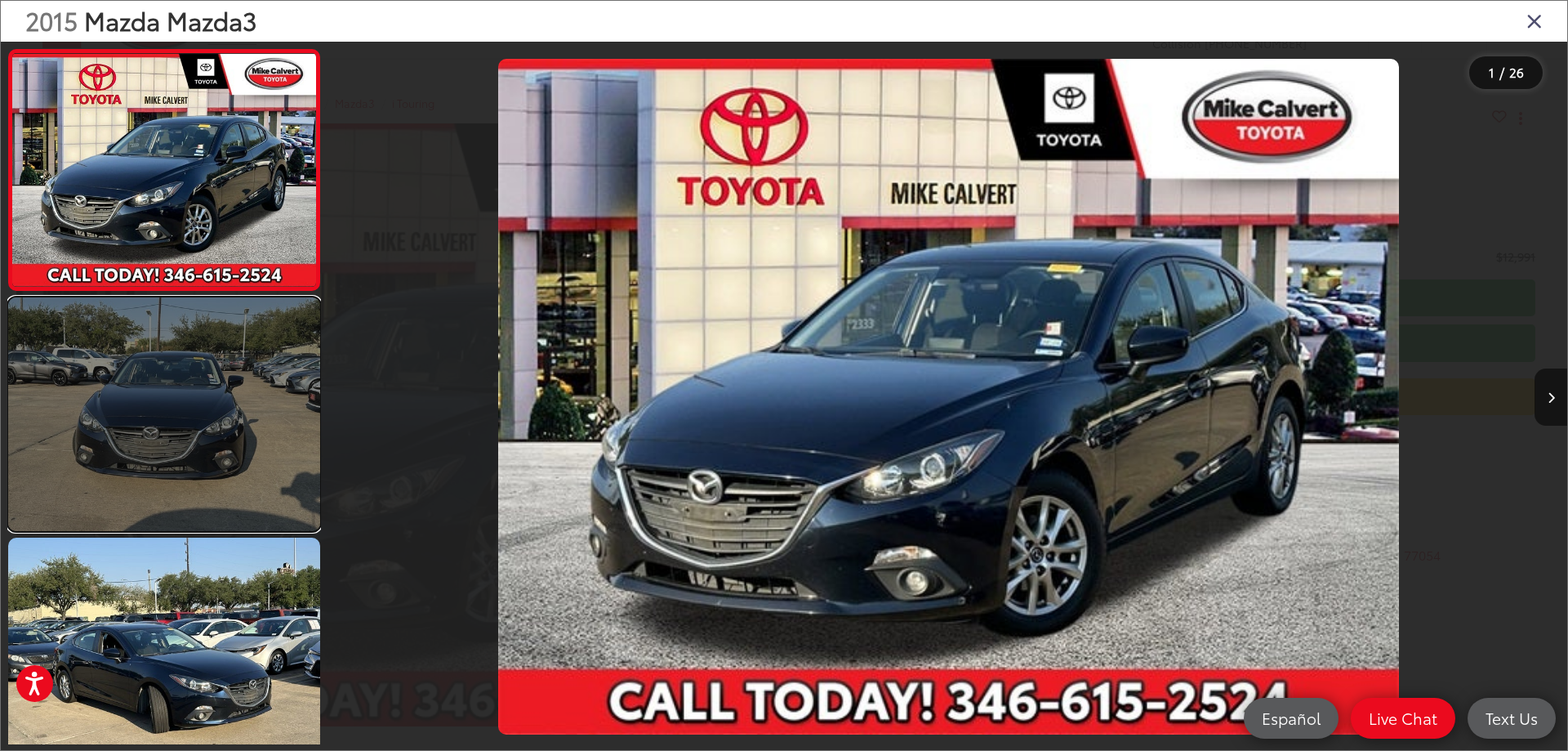
click at [118, 400] on link at bounding box center [164, 414] width 312 height 233
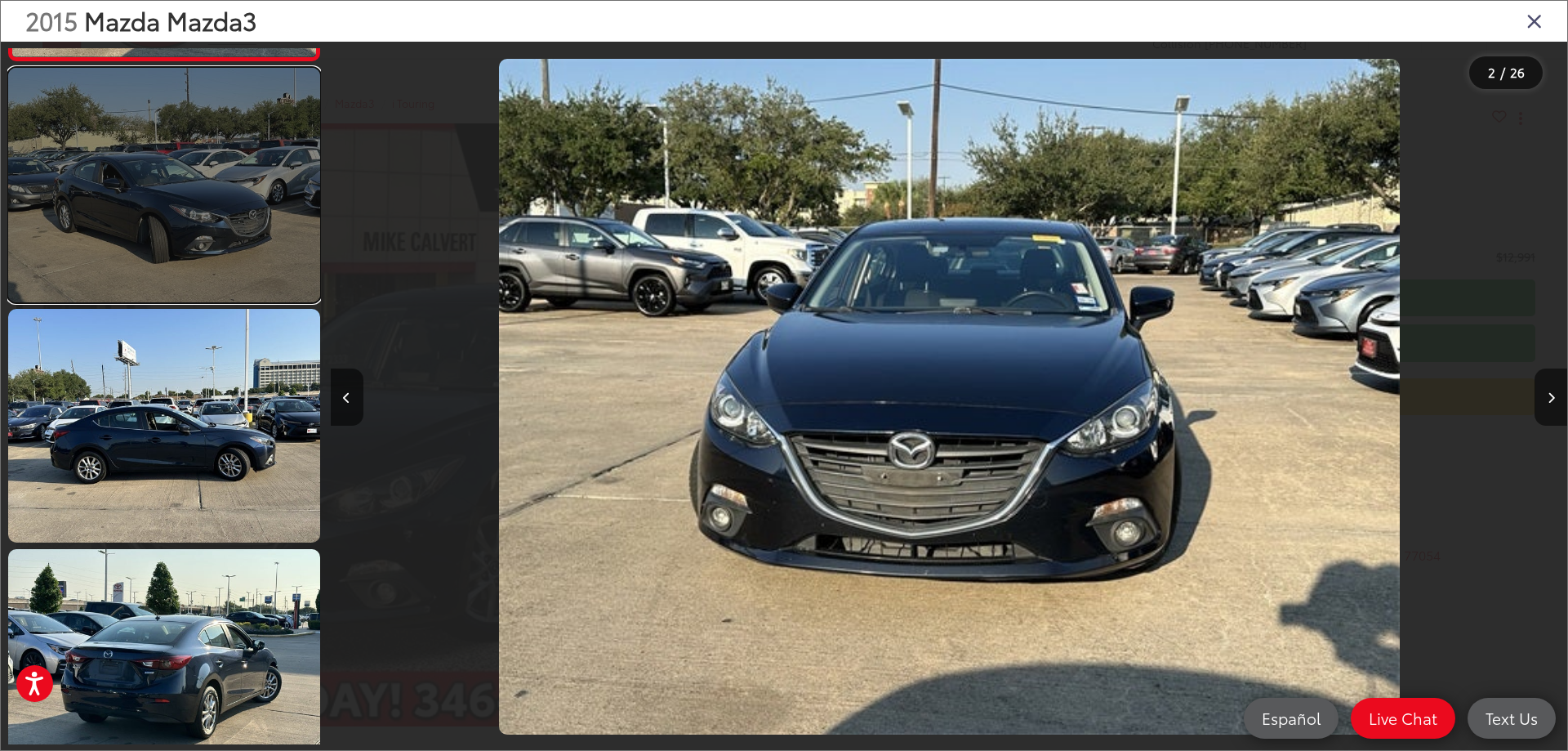
click at [187, 252] on link at bounding box center [164, 185] width 312 height 233
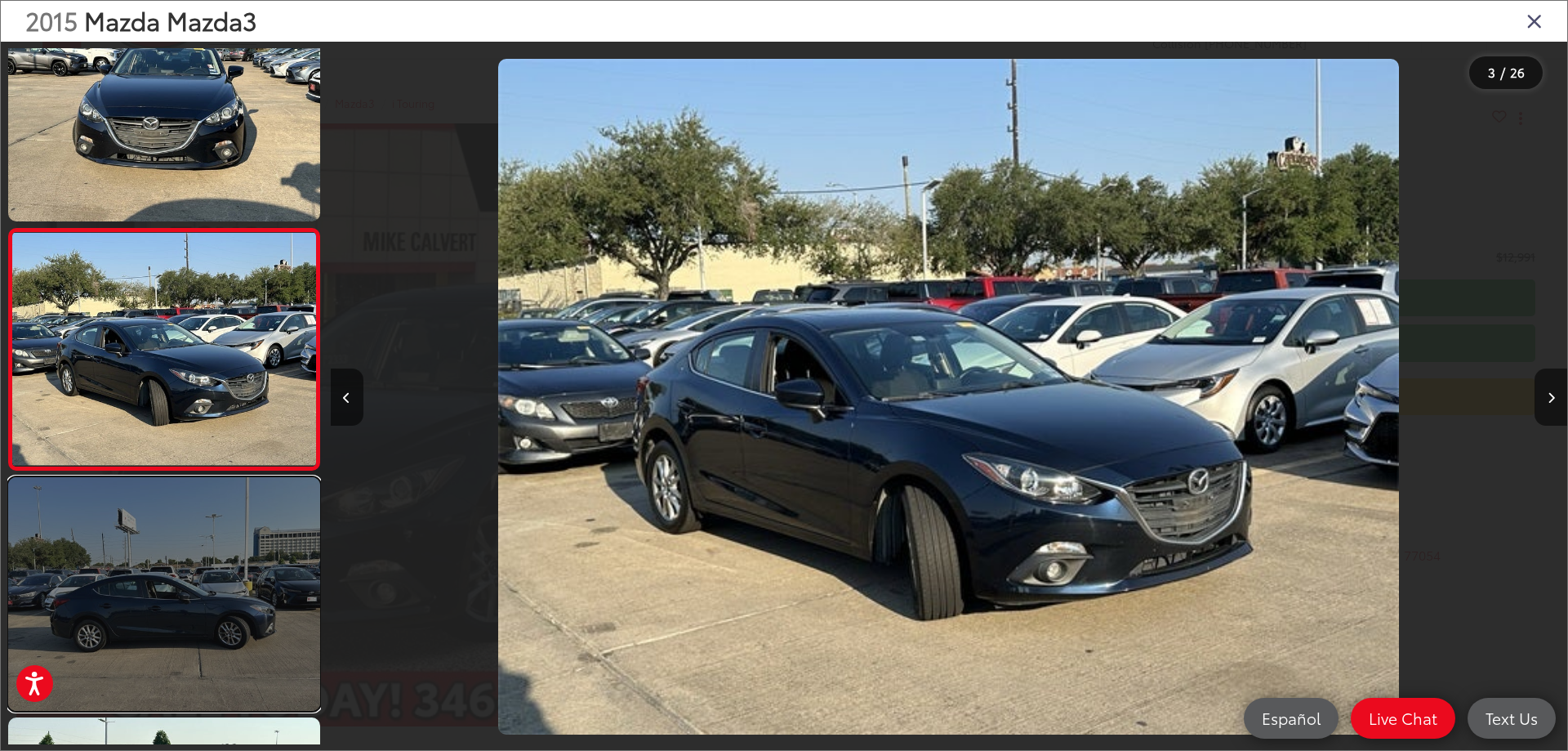
click at [196, 527] on link at bounding box center [164, 594] width 312 height 233
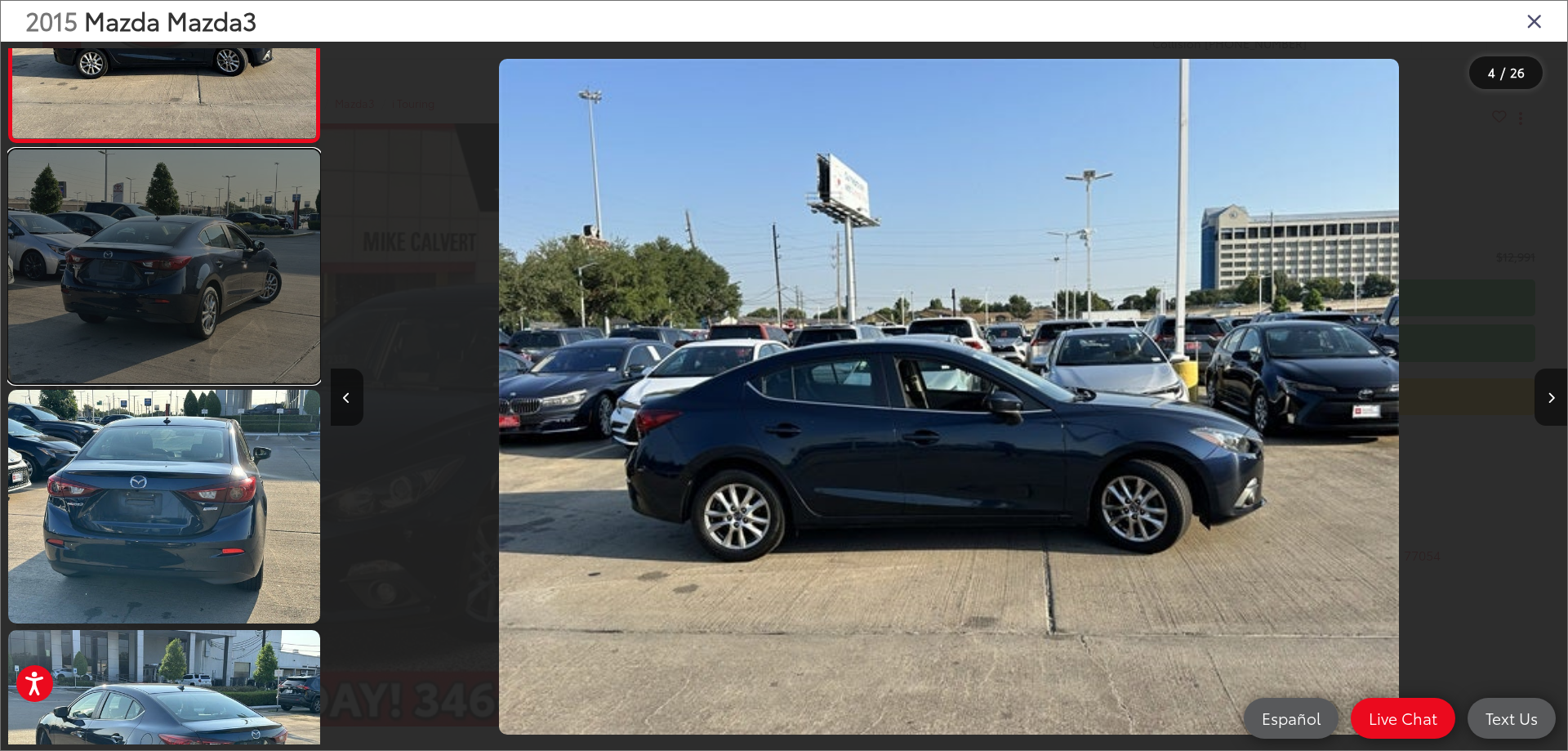
click at [173, 344] on link at bounding box center [164, 266] width 312 height 233
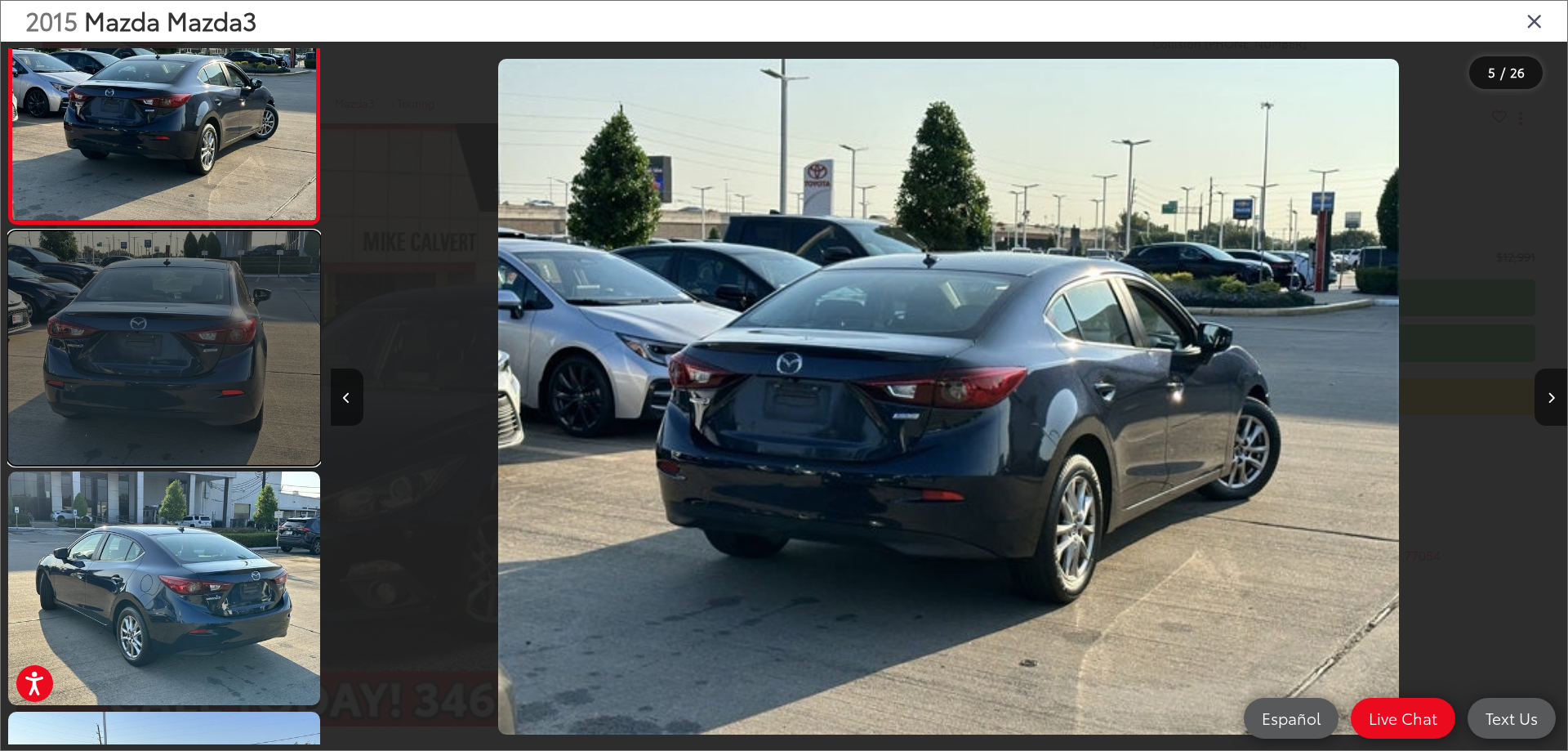
click at [194, 387] on link at bounding box center [164, 348] width 312 height 233
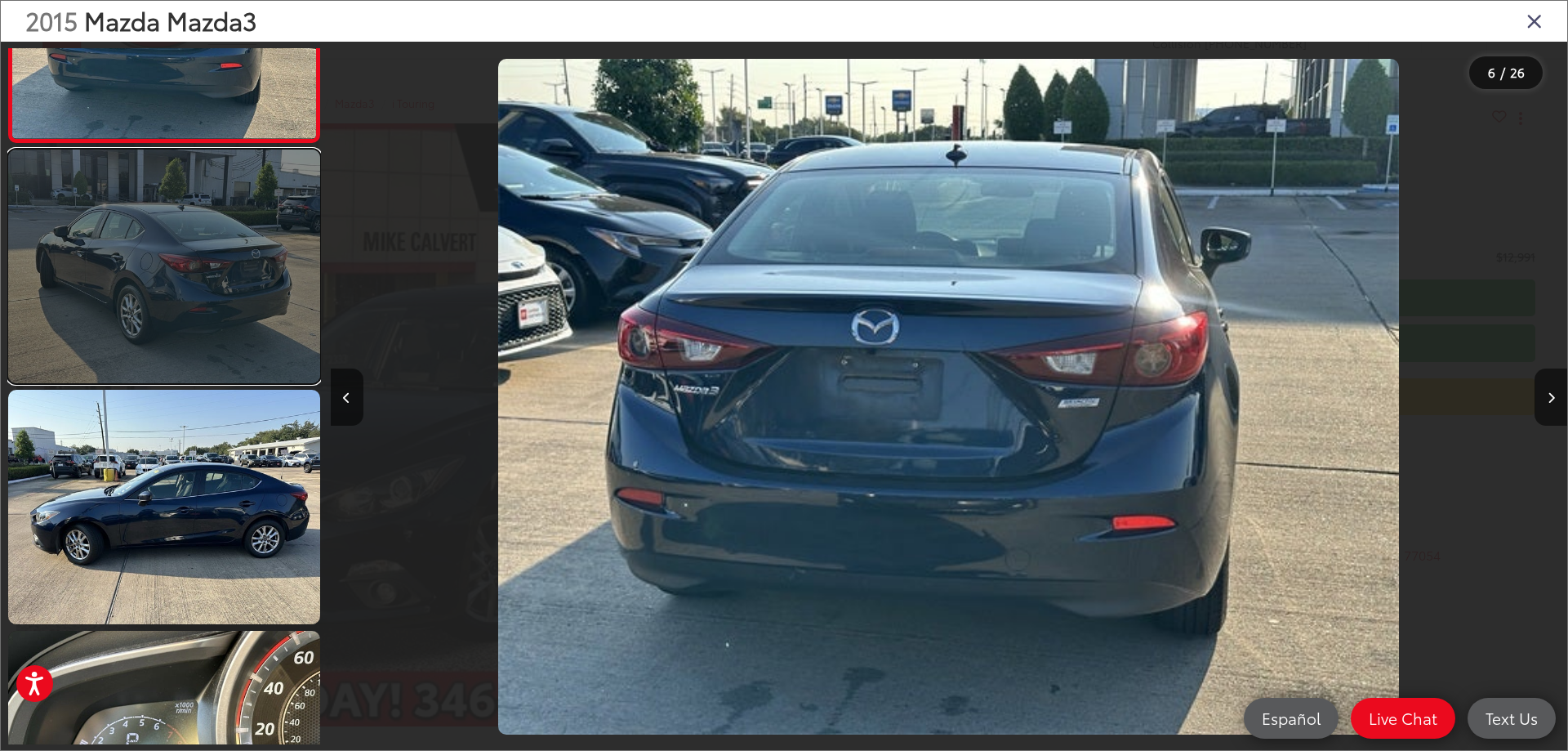
click at [198, 331] on link at bounding box center [164, 266] width 312 height 233
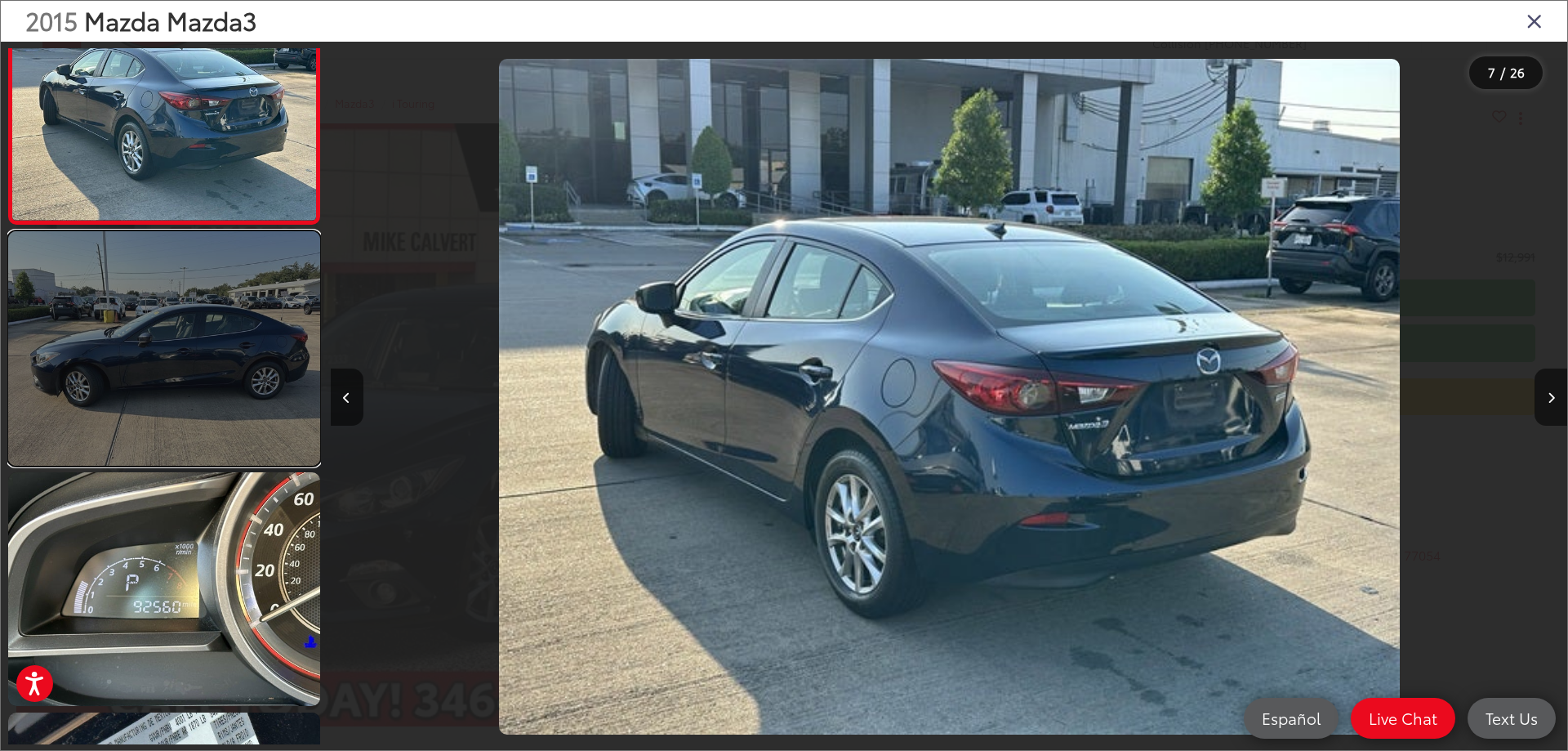
click at [200, 337] on link at bounding box center [164, 348] width 312 height 233
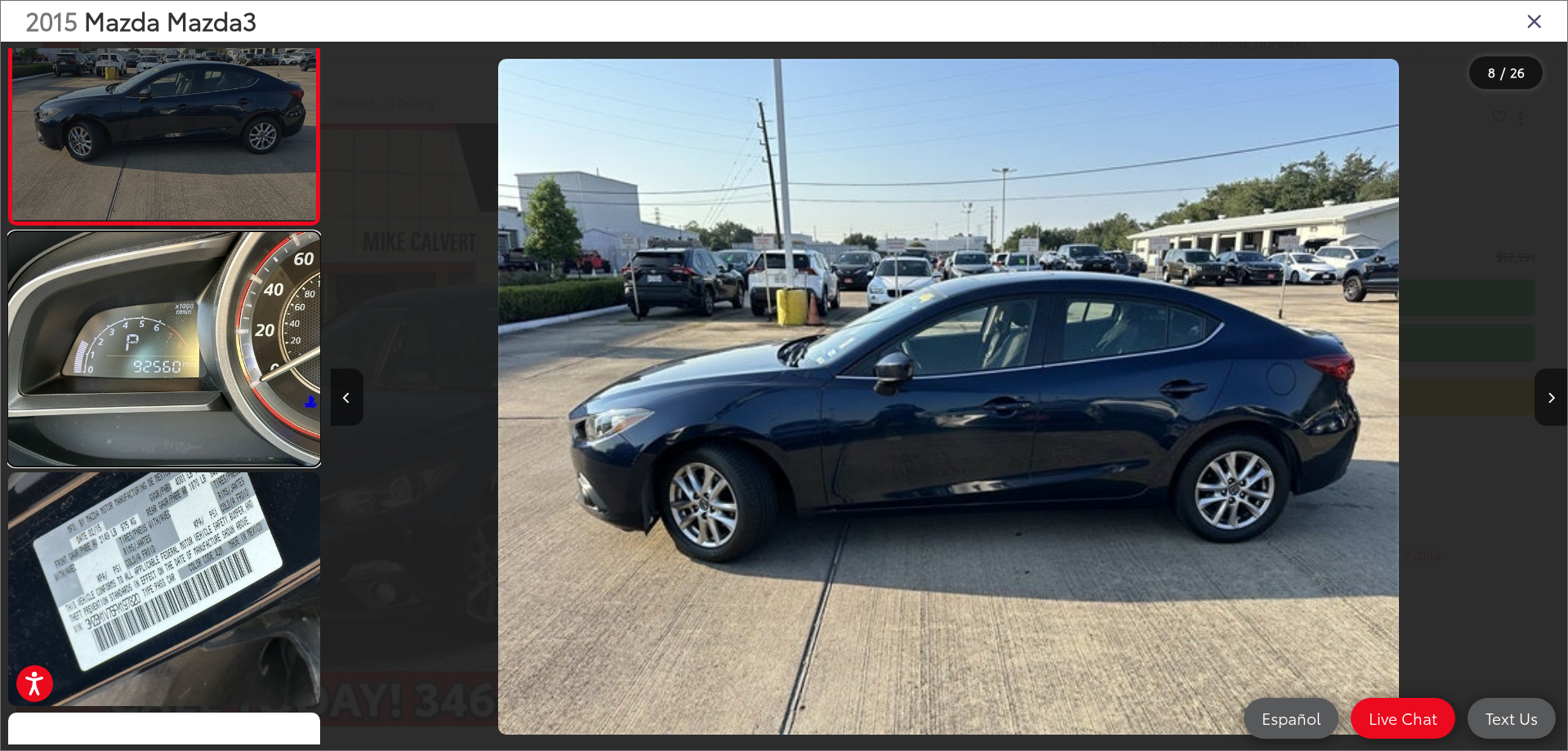
click at [203, 335] on link at bounding box center [164, 349] width 312 height 233
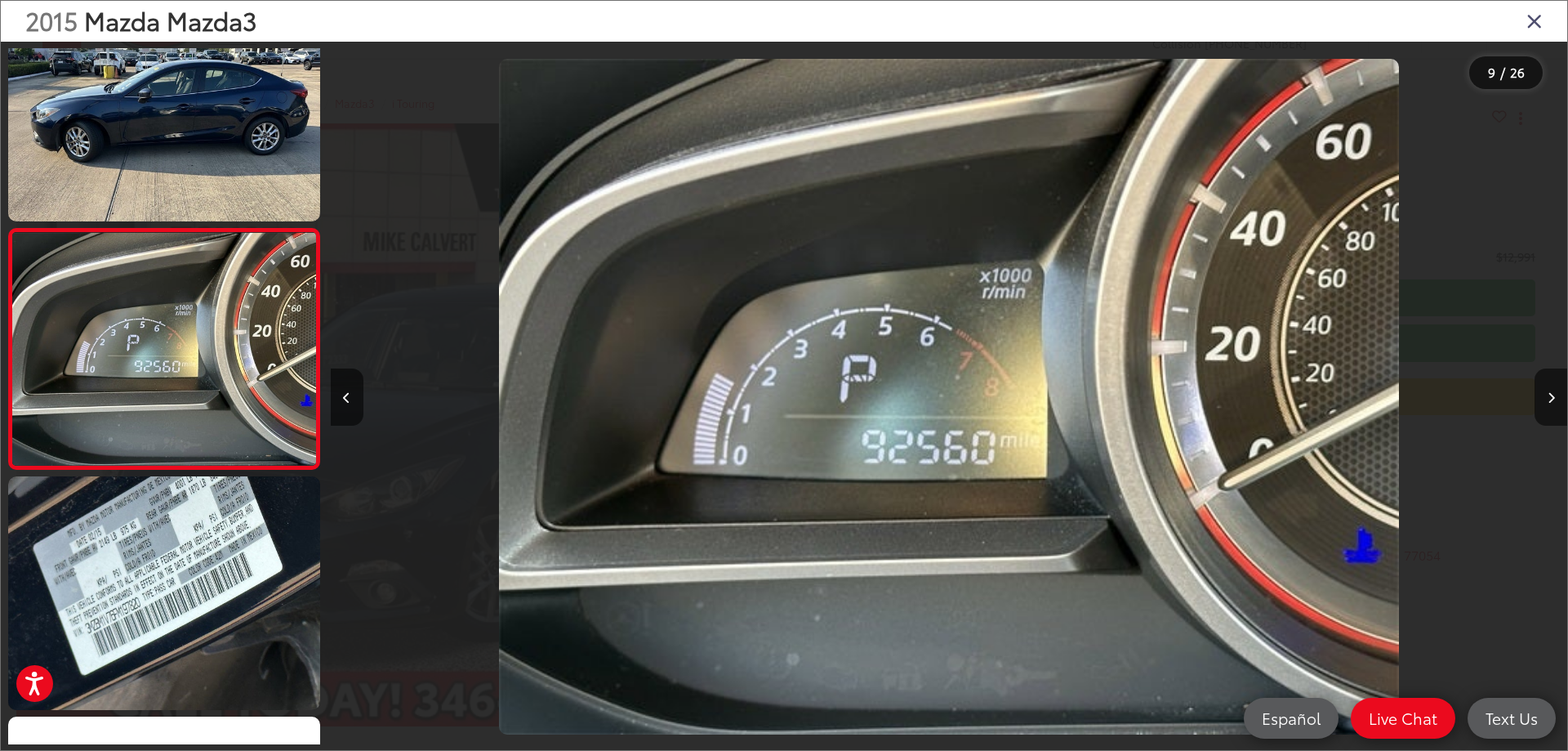
click at [1539, 21] on icon "Close gallery" at bounding box center [1535, 20] width 16 height 21
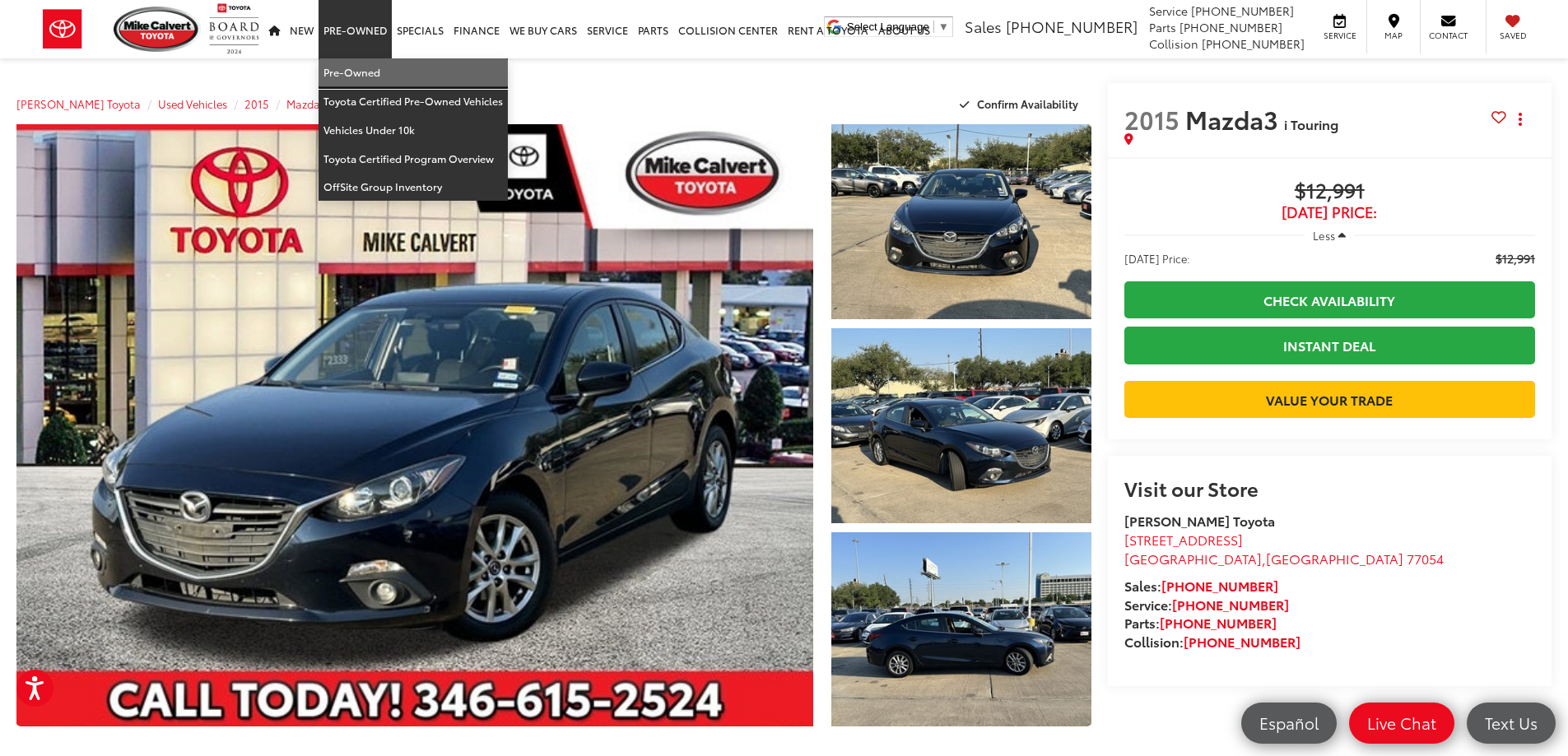
click at [352, 64] on link "Pre-Owned" at bounding box center [414, 73] width 190 height 29
